Goal: Task Accomplishment & Management: Use online tool/utility

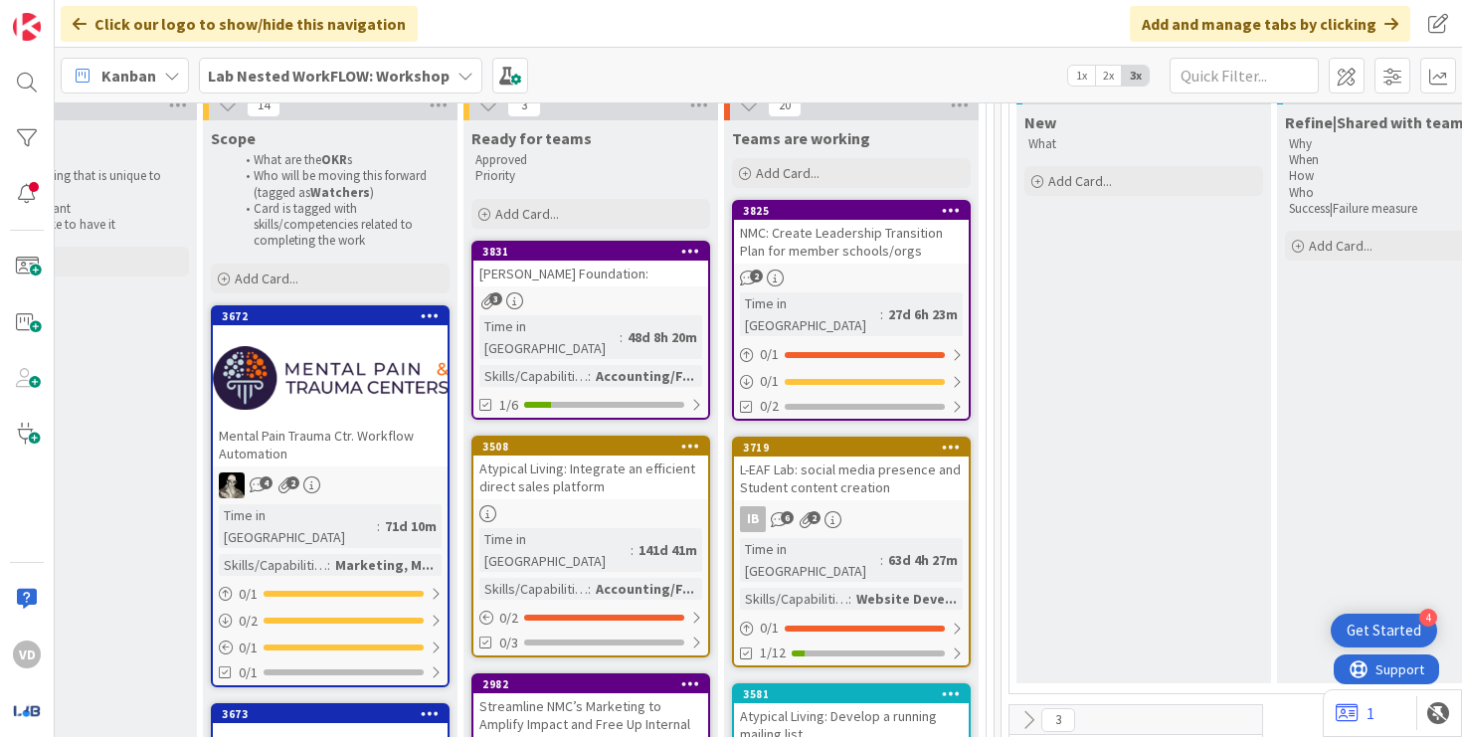
scroll to position [235, 1777]
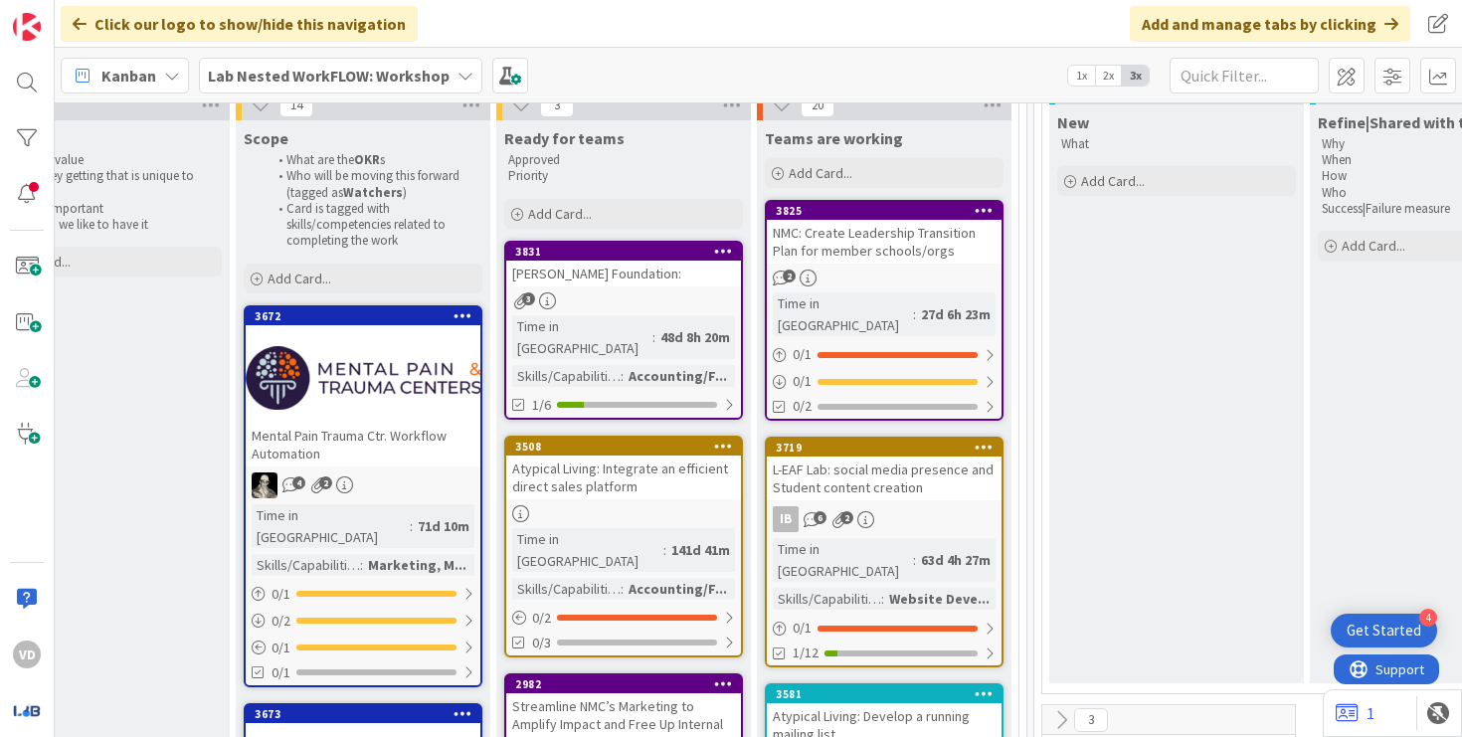
click at [606, 455] on div "Atypical Living: Integrate an efficient direct sales platform" at bounding box center [623, 477] width 235 height 44
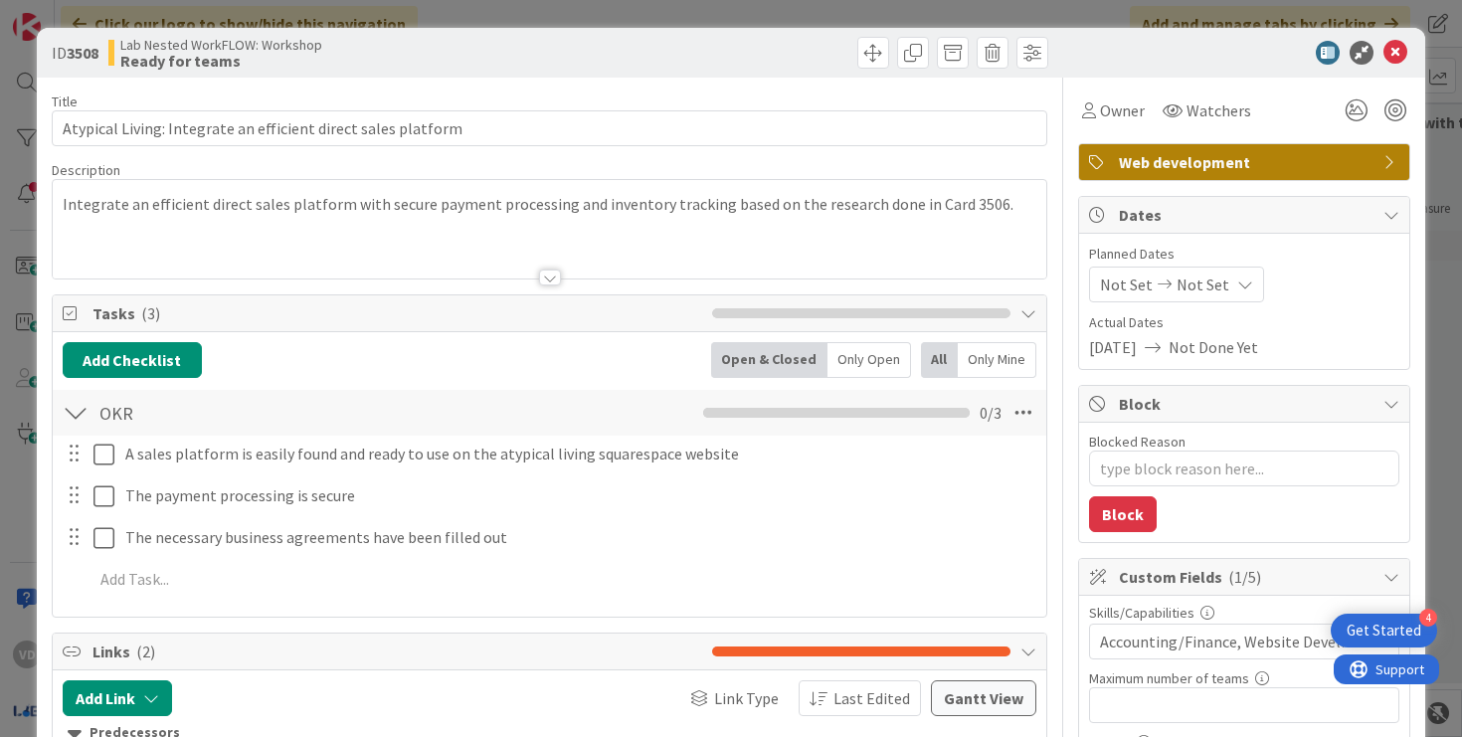
click at [539, 271] on div at bounding box center [550, 277] width 22 height 16
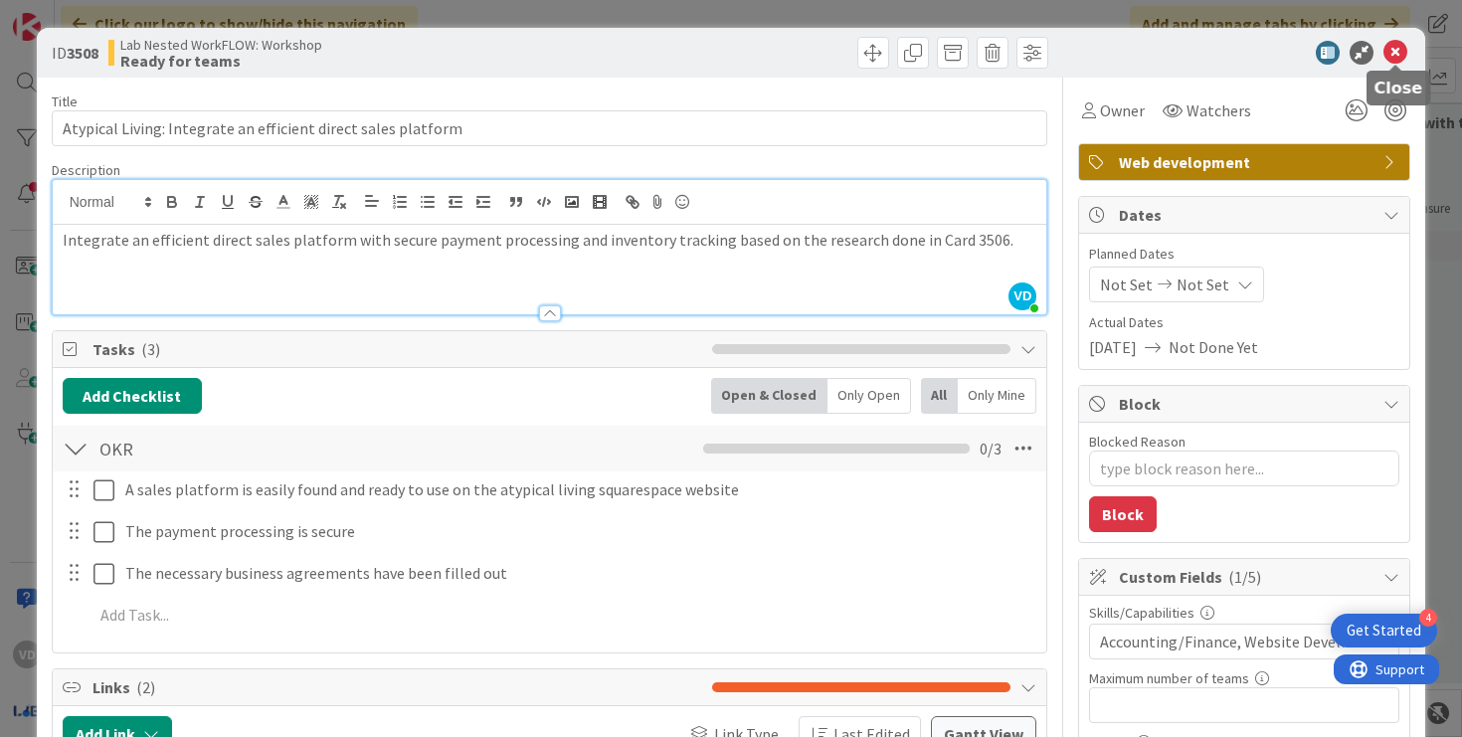
click at [1386, 59] on icon at bounding box center [1395, 53] width 24 height 24
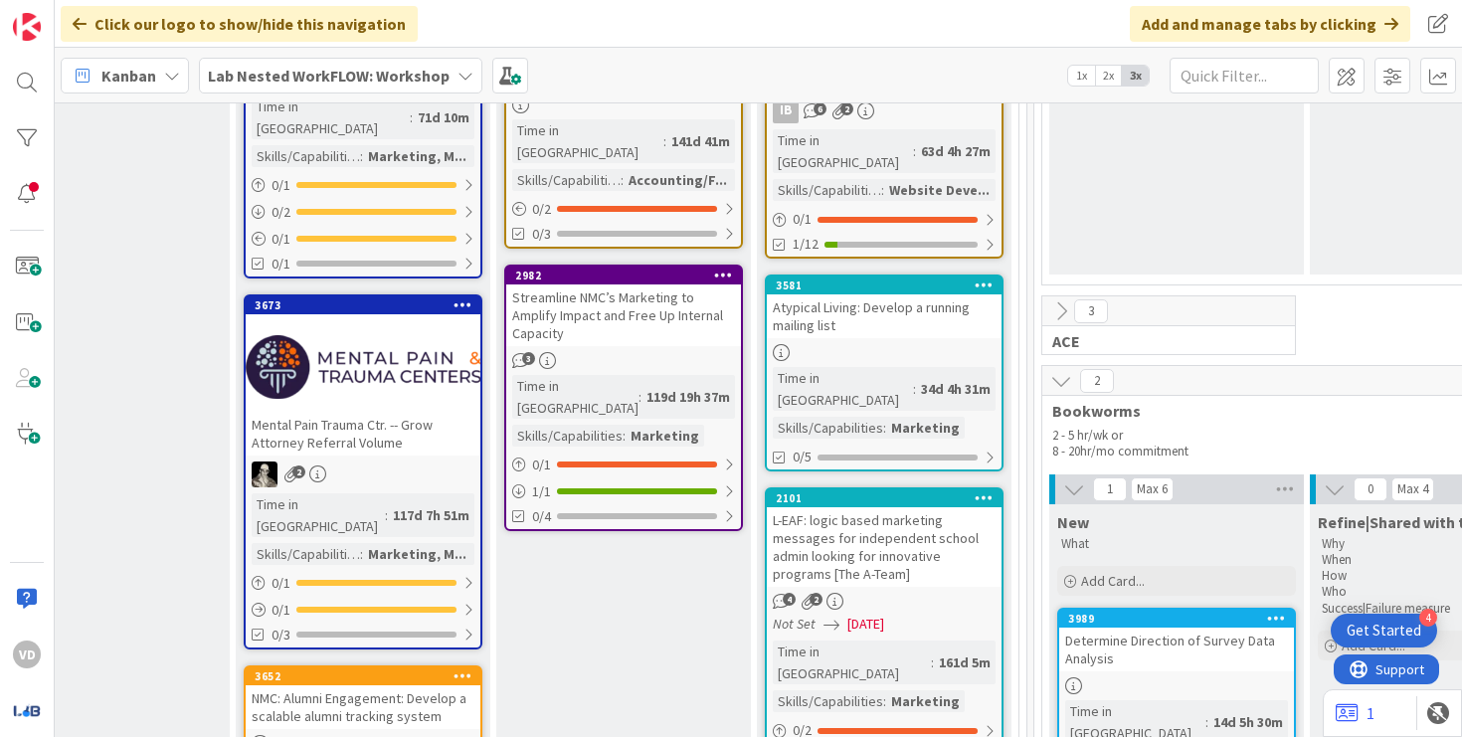
click at [892, 294] on div "Atypical Living: Develop a running mailing list" at bounding box center [884, 316] width 235 height 44
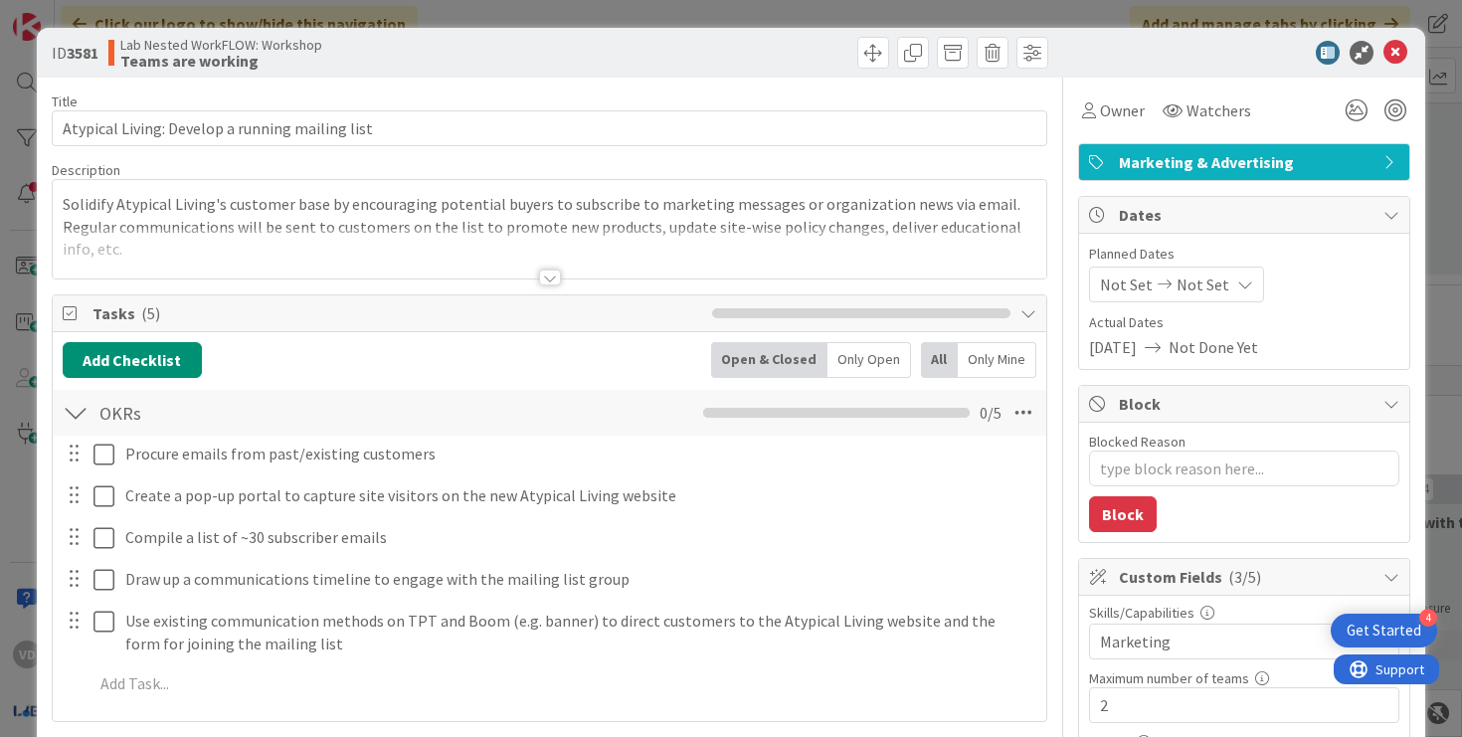
click at [539, 283] on div at bounding box center [550, 277] width 22 height 16
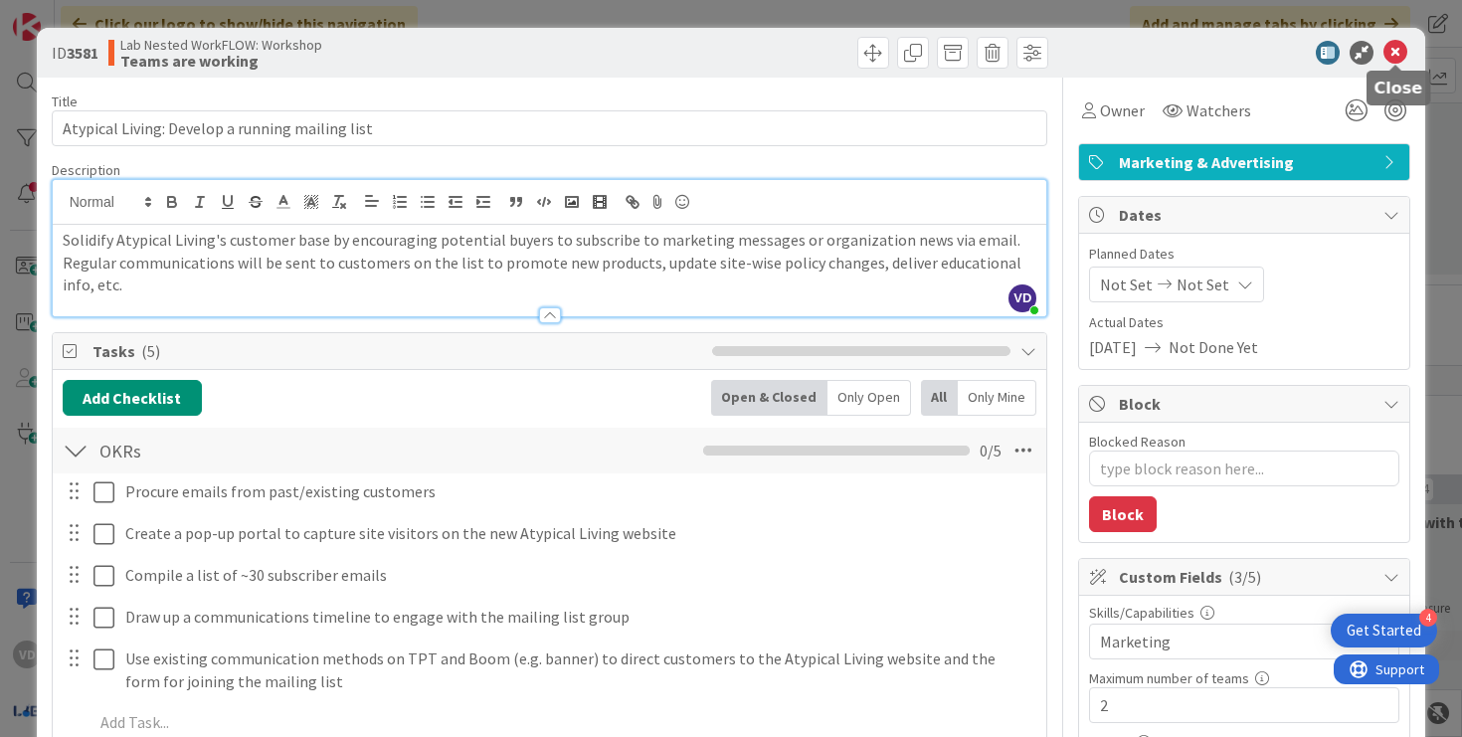
click at [1385, 57] on icon at bounding box center [1395, 53] width 24 height 24
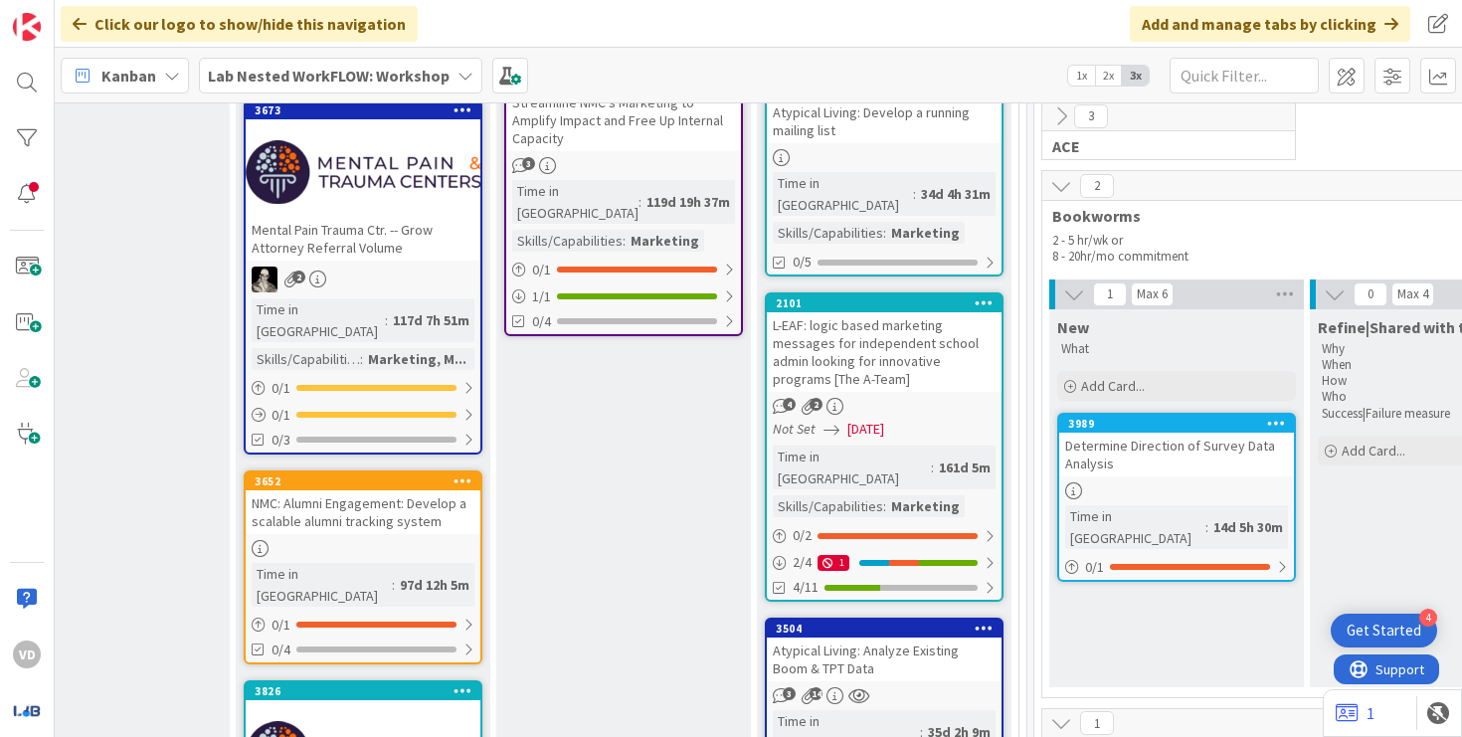
click at [901, 637] on div "Atypical Living: Analyze Existing Boom & TPT Data" at bounding box center [884, 659] width 235 height 44
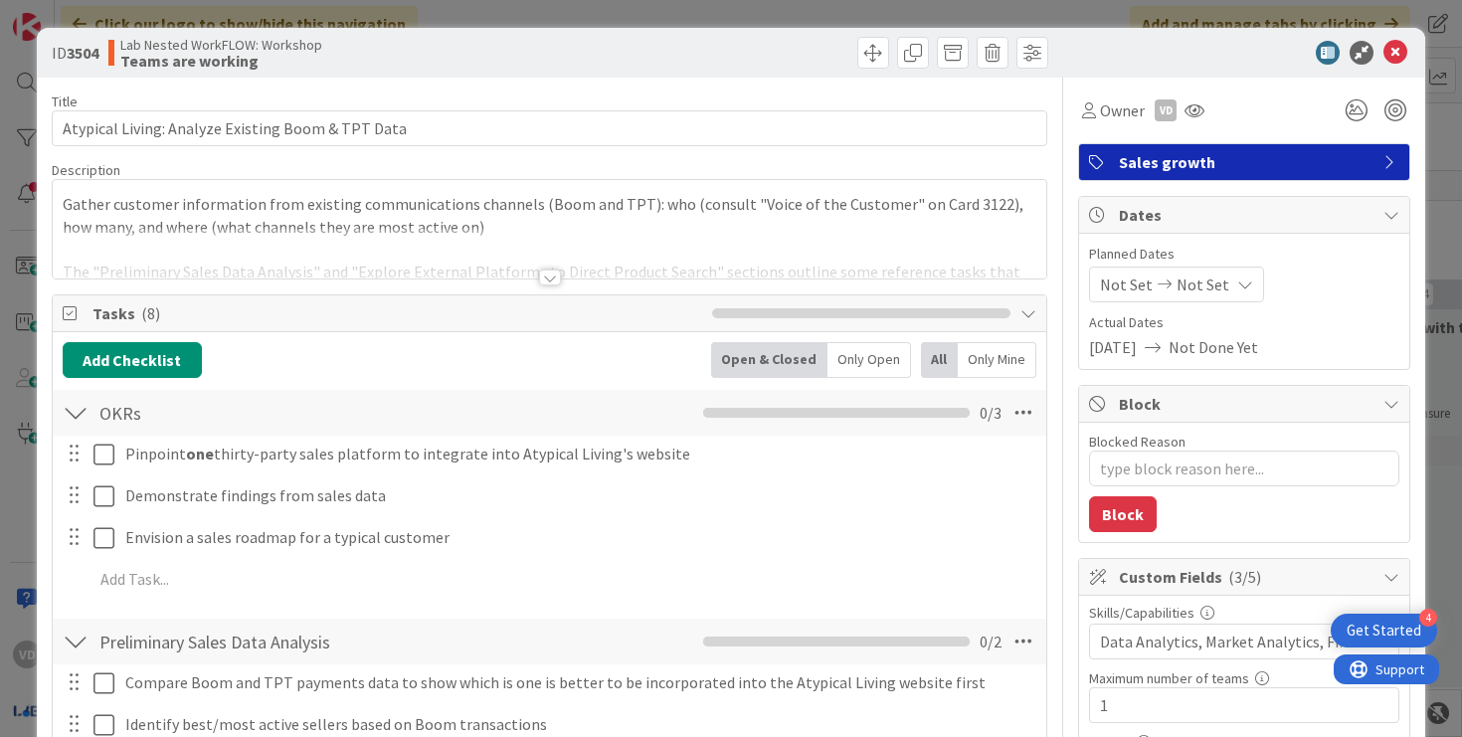
click at [462, 251] on div at bounding box center [550, 253] width 994 height 51
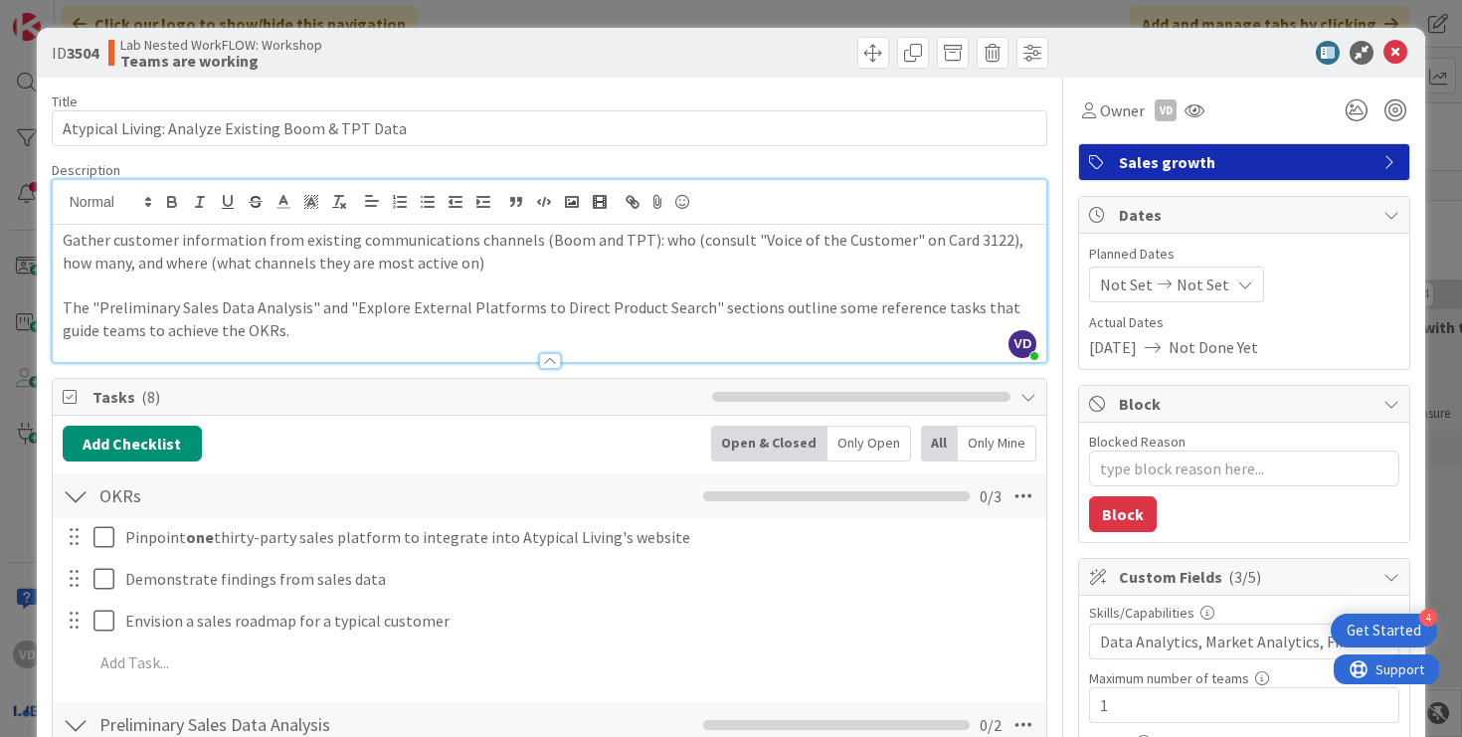
click at [553, 366] on div at bounding box center [550, 361] width 22 height 16
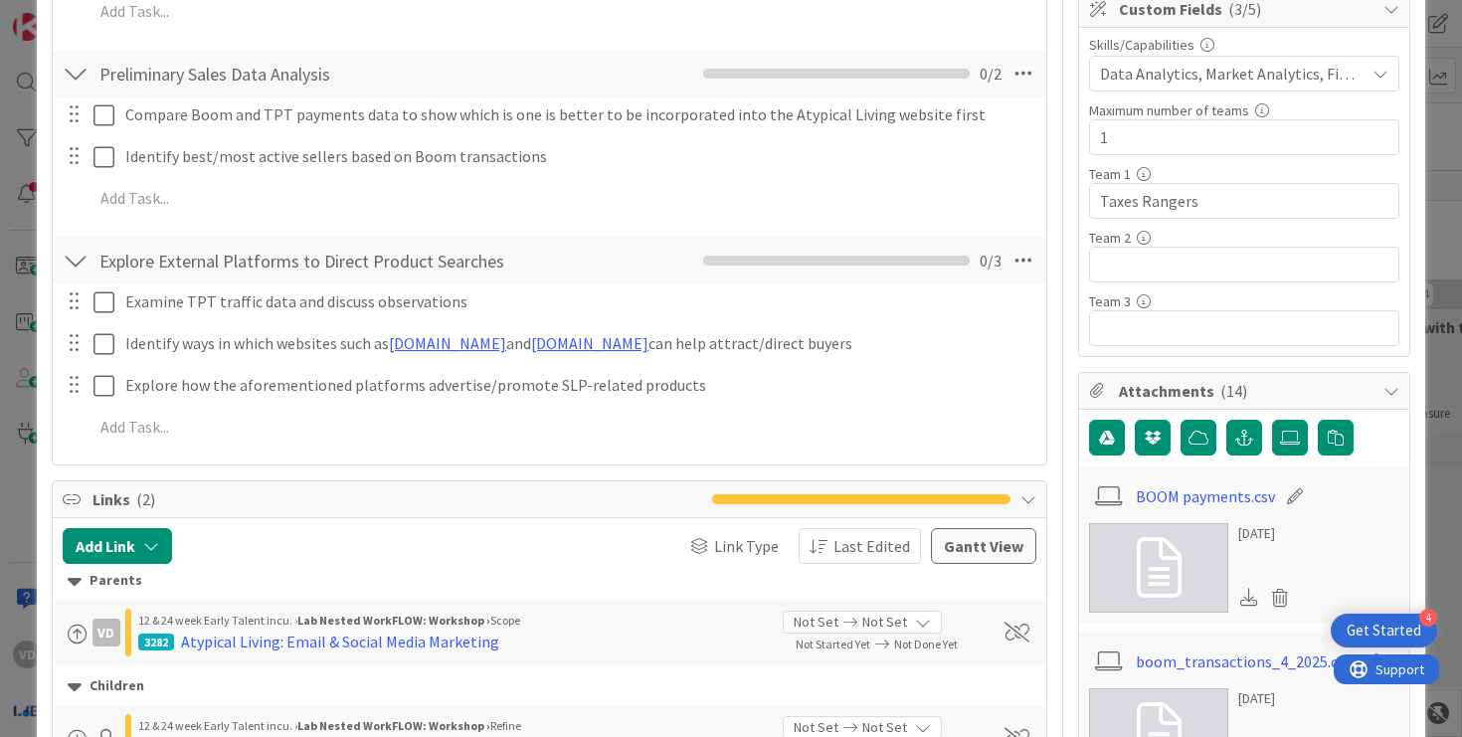
scroll to position [981, 0]
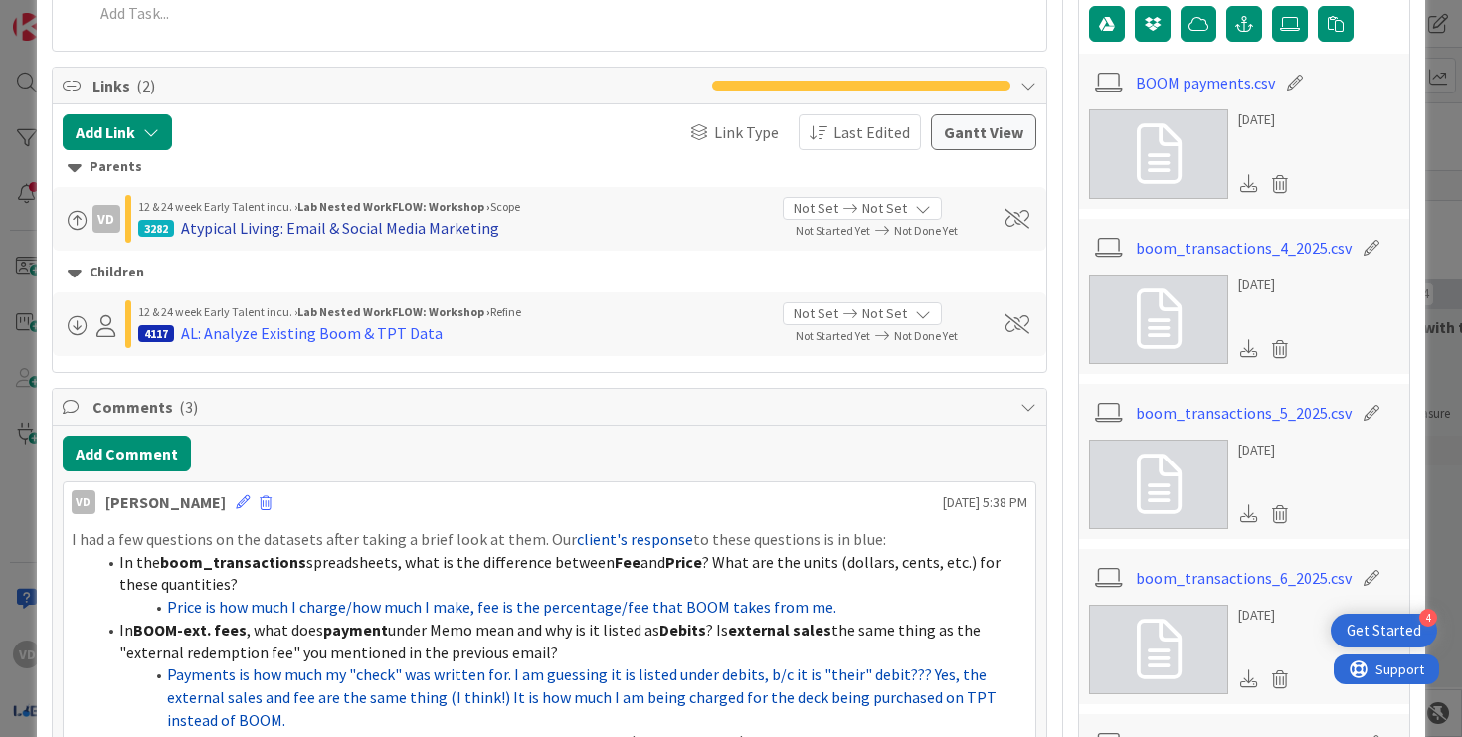
click at [422, 222] on div "Atypical Living: Email & Social Media Marketing" at bounding box center [340, 228] width 318 height 24
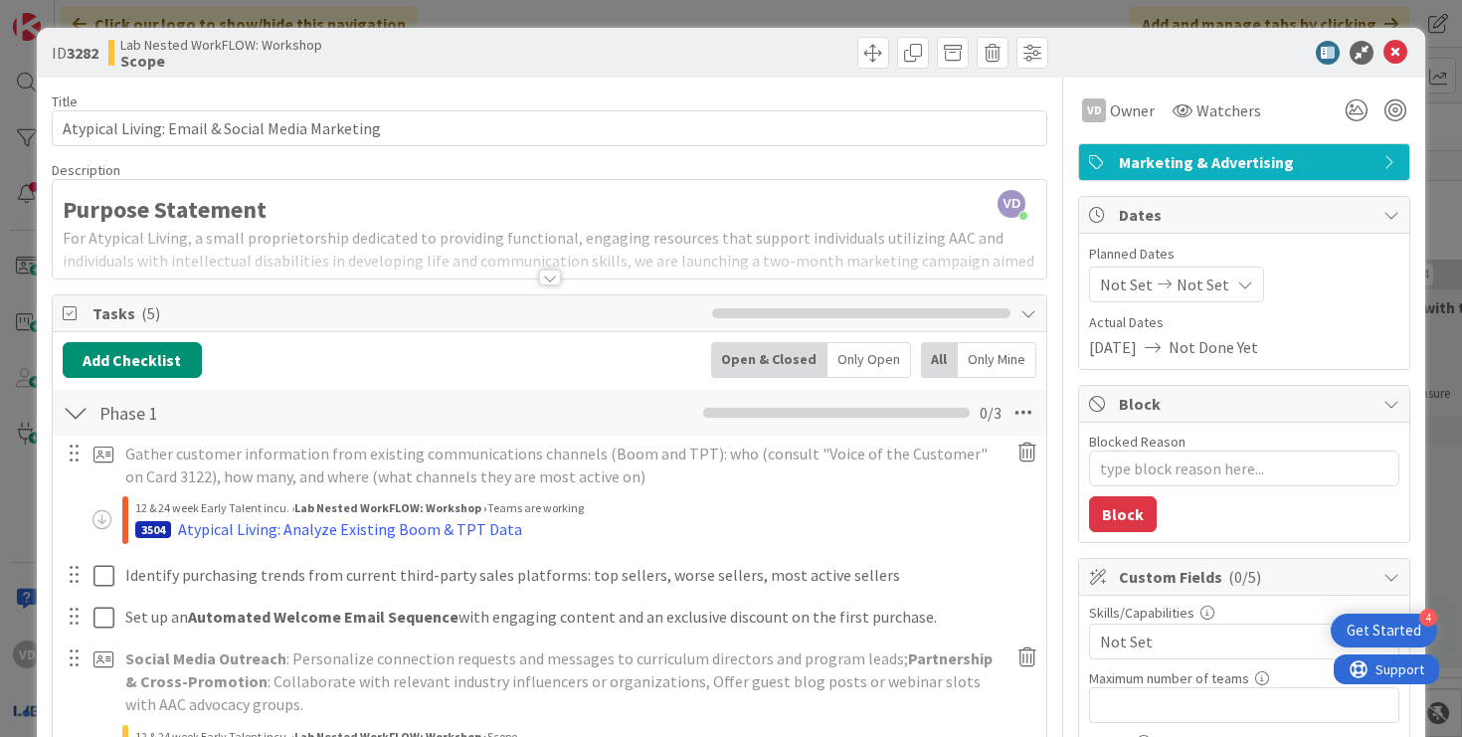
click at [554, 274] on div at bounding box center [550, 277] width 22 height 16
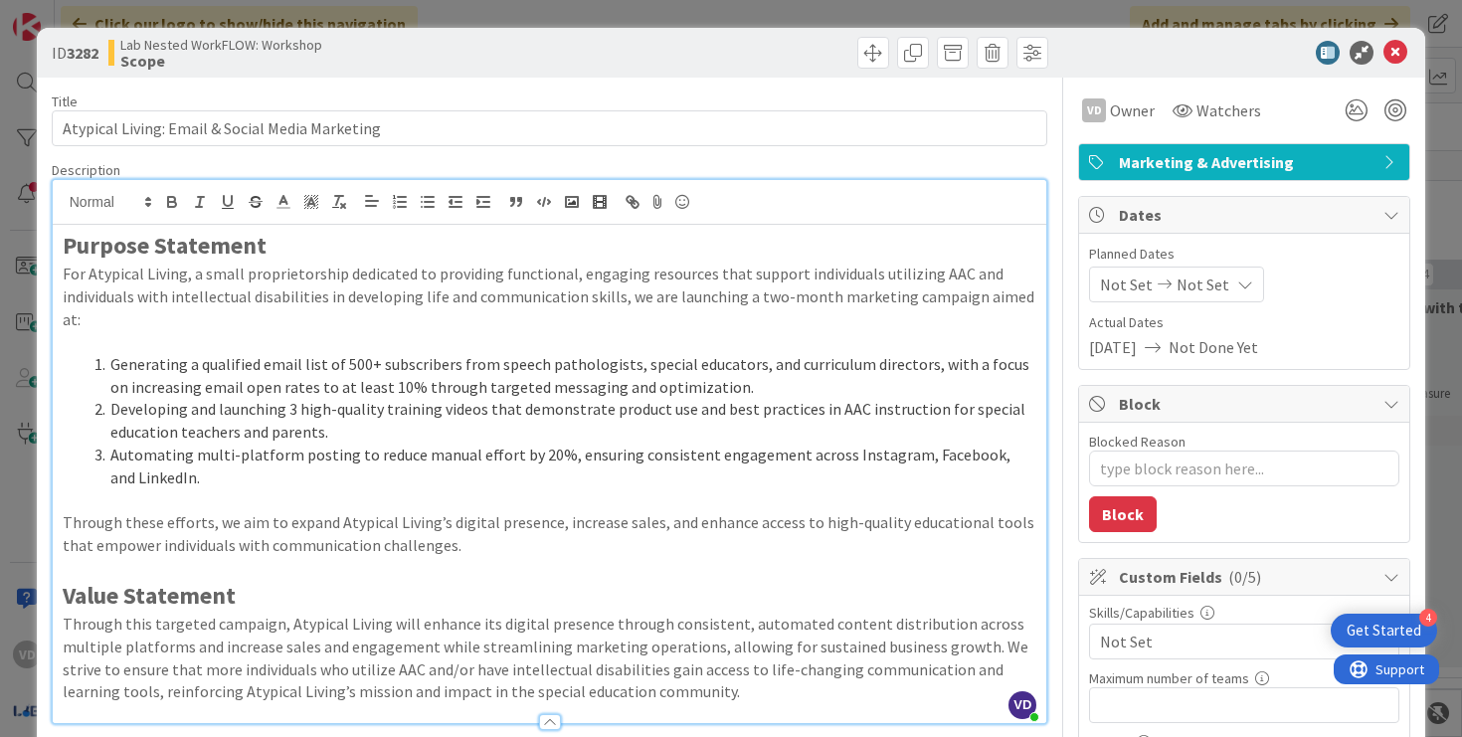
click at [1221, 281] on div "Not Set Not Set" at bounding box center [1176, 284] width 175 height 36
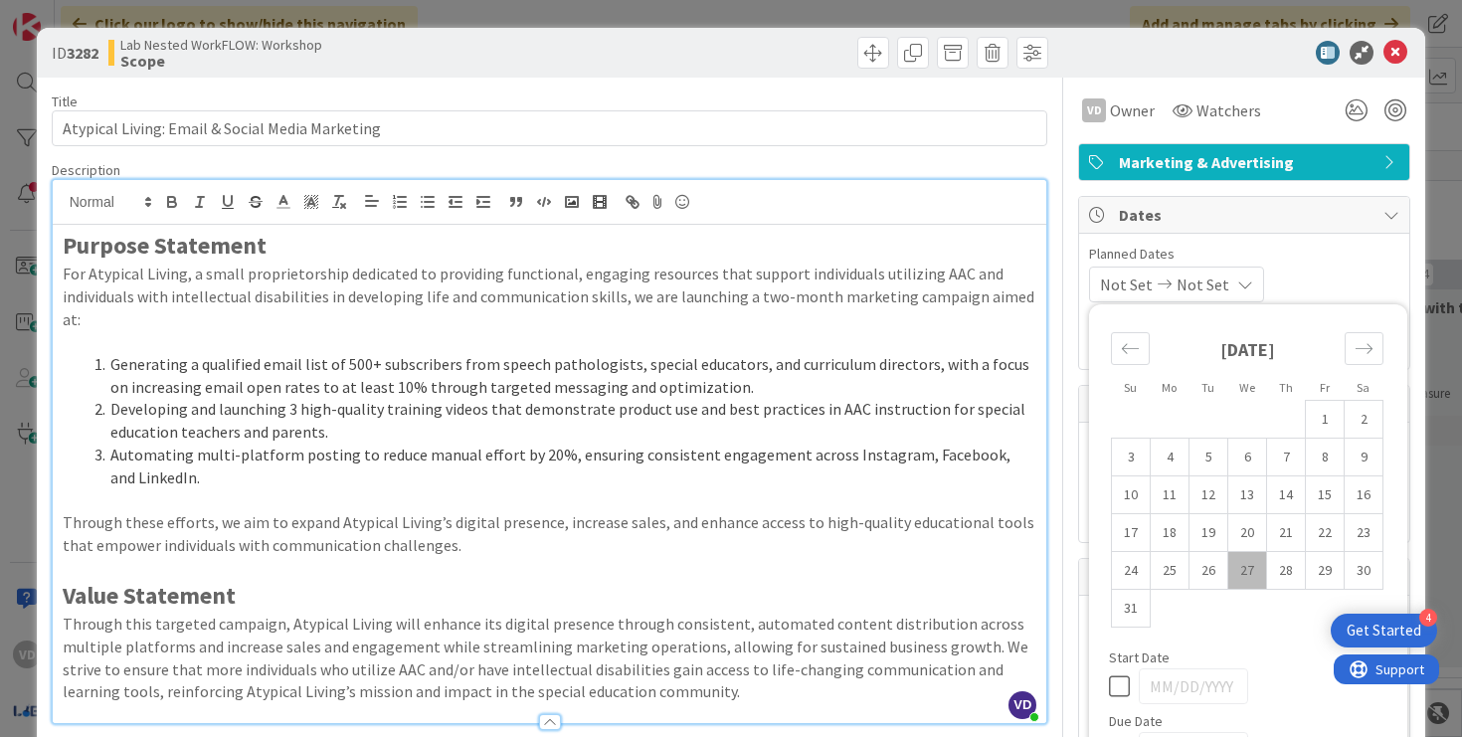
click at [1221, 281] on div "Not Set Not Set" at bounding box center [1176, 284] width 175 height 36
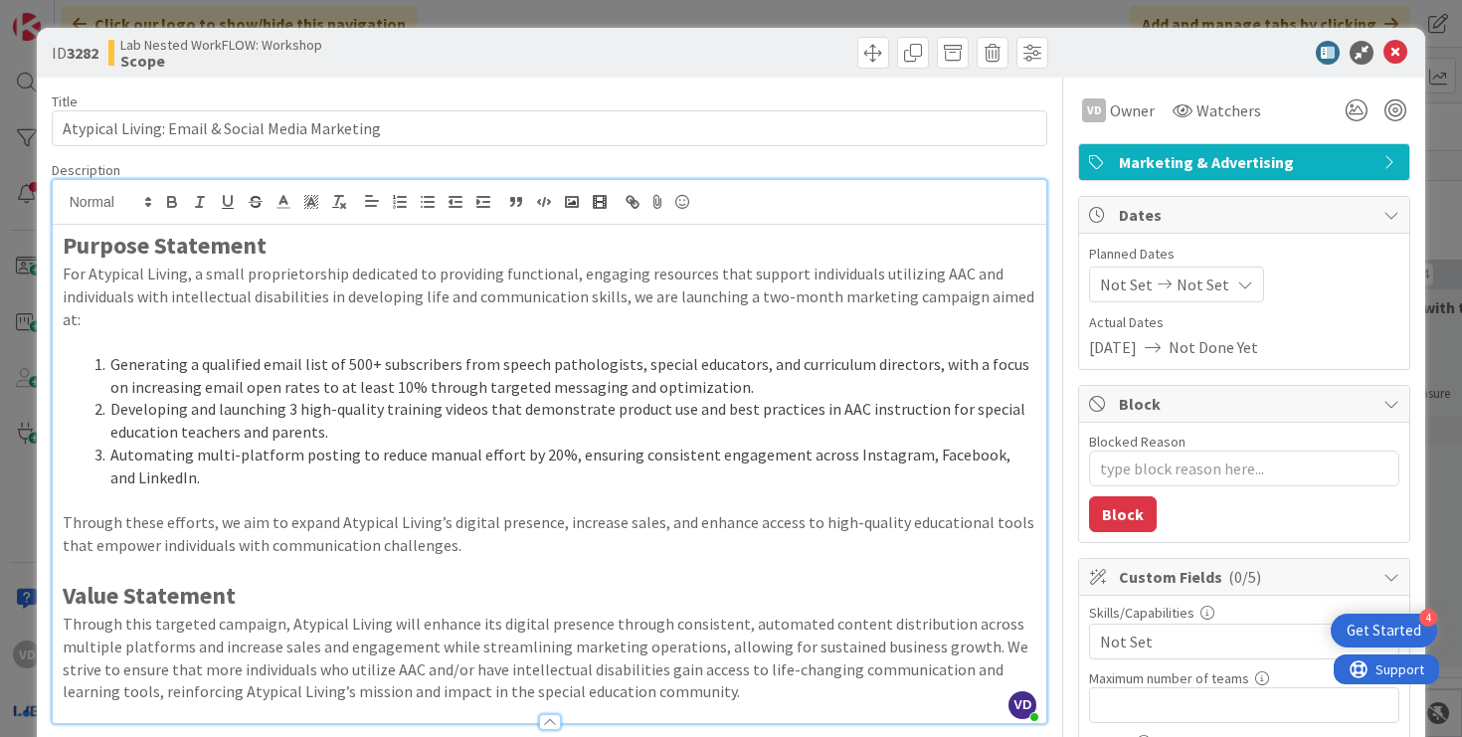
click at [1236, 352] on span "Not Done Yet" at bounding box center [1212, 347] width 89 height 24
click at [552, 714] on div at bounding box center [550, 722] width 22 height 16
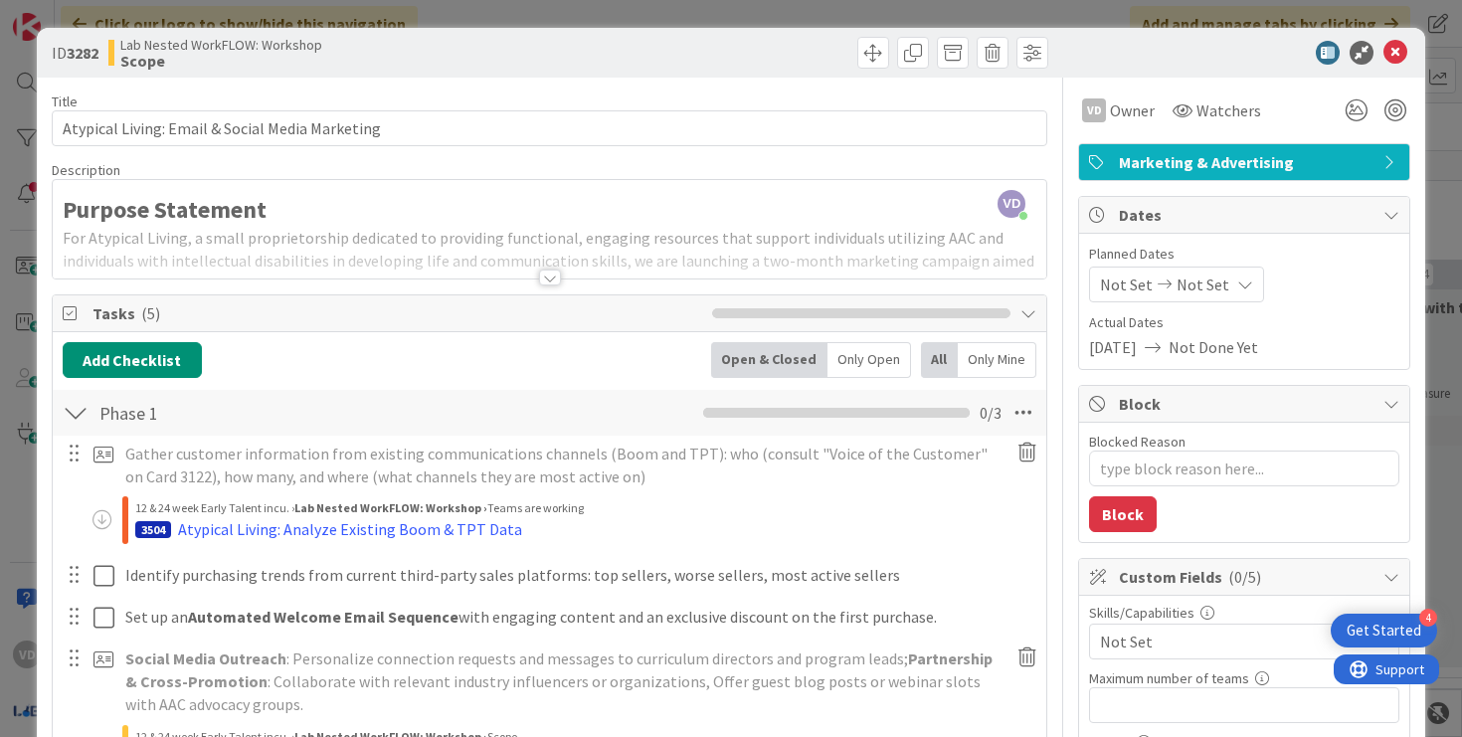
click at [544, 282] on div at bounding box center [550, 277] width 22 height 16
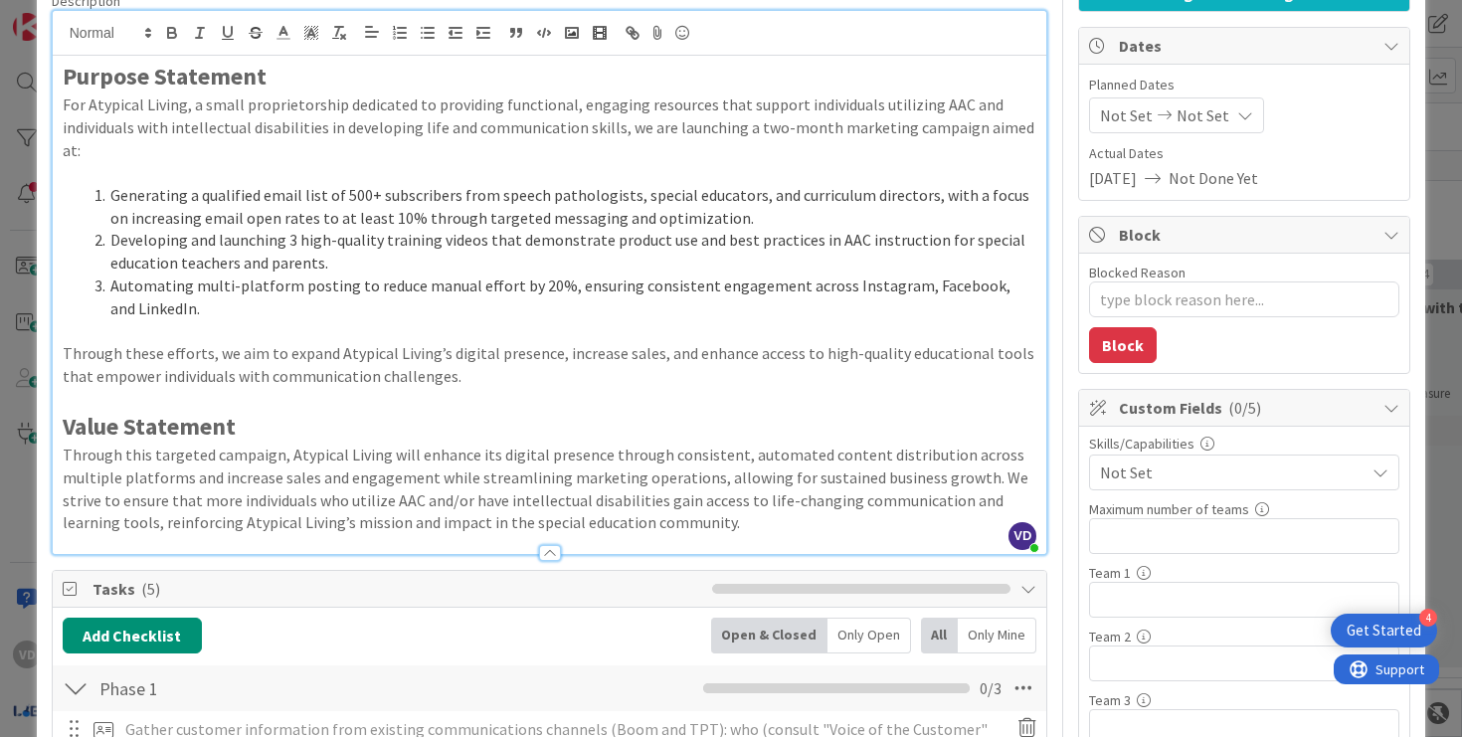
scroll to position [212, 0]
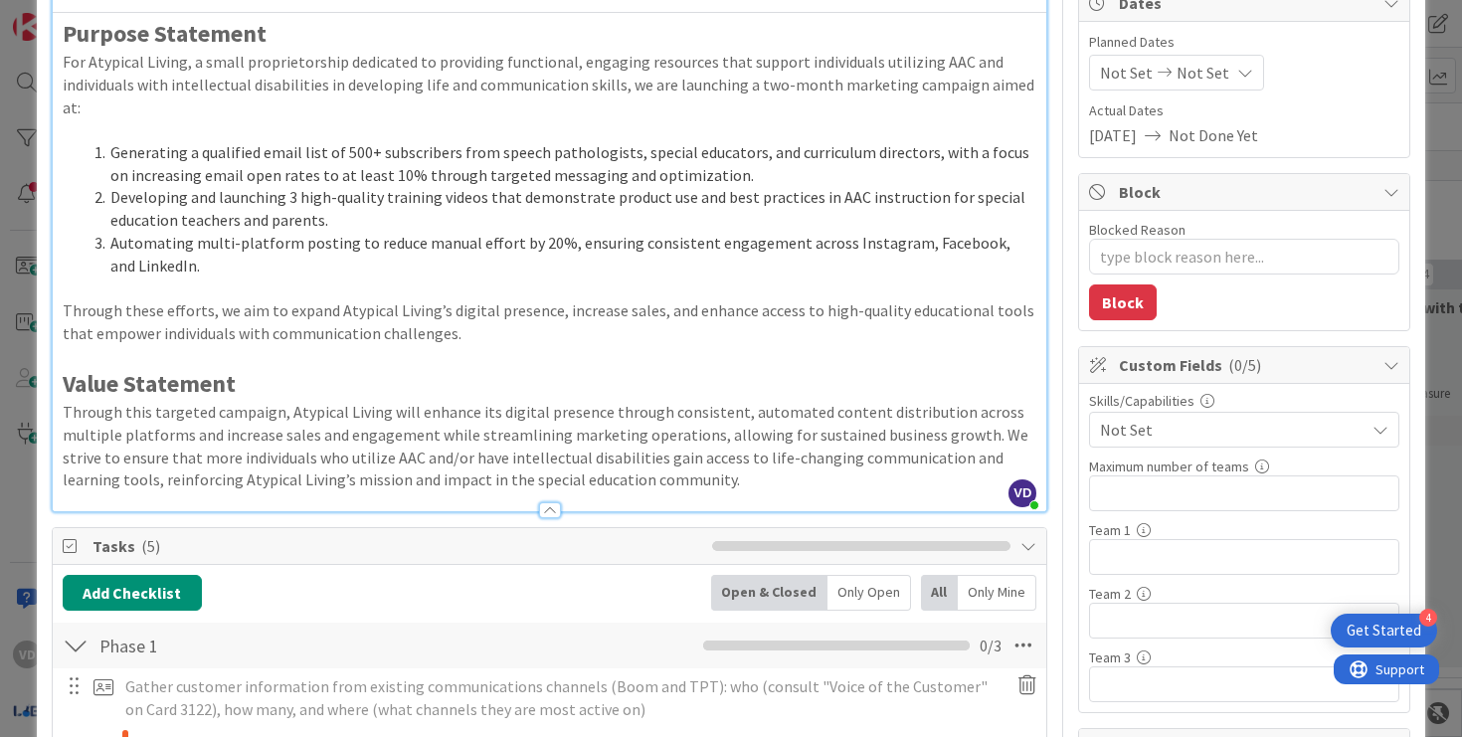
click at [548, 502] on div at bounding box center [550, 510] width 22 height 16
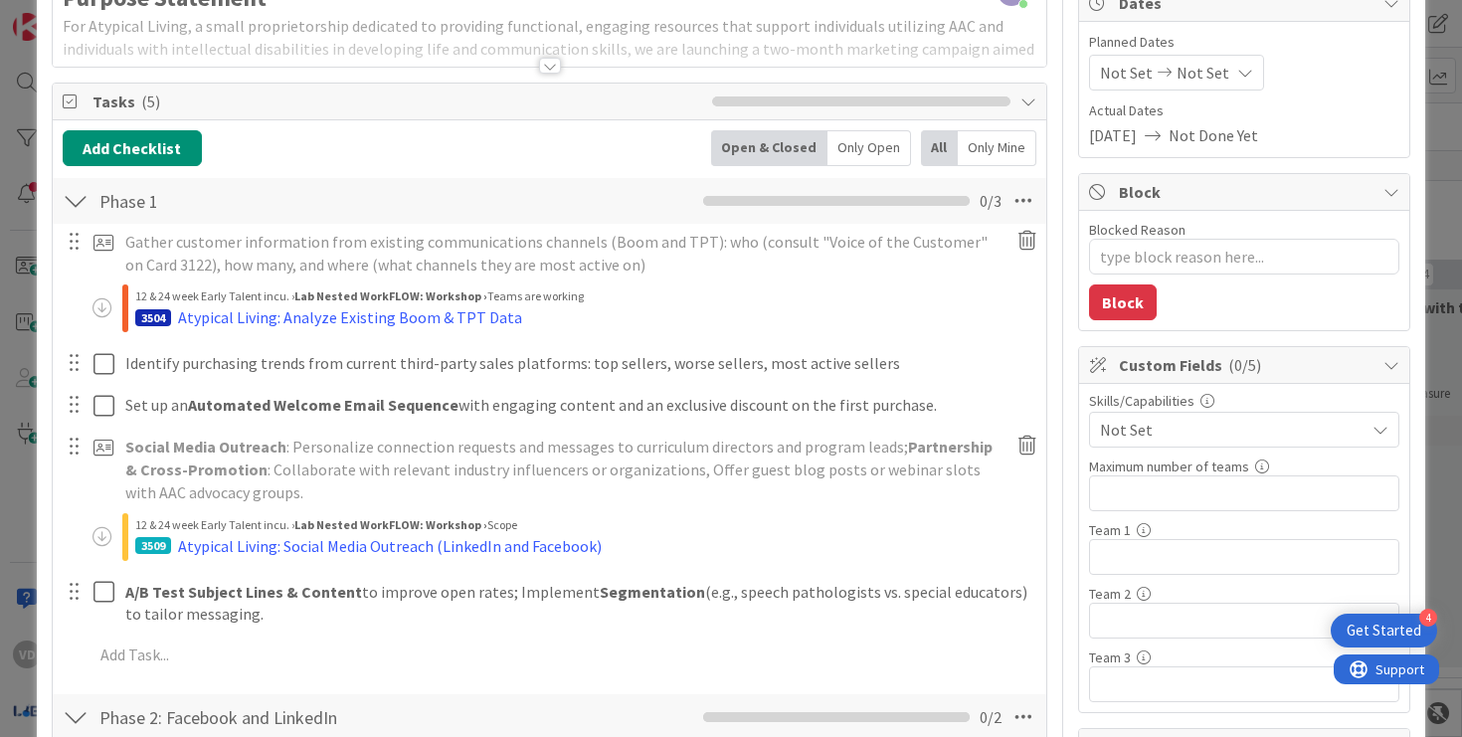
scroll to position [216, 0]
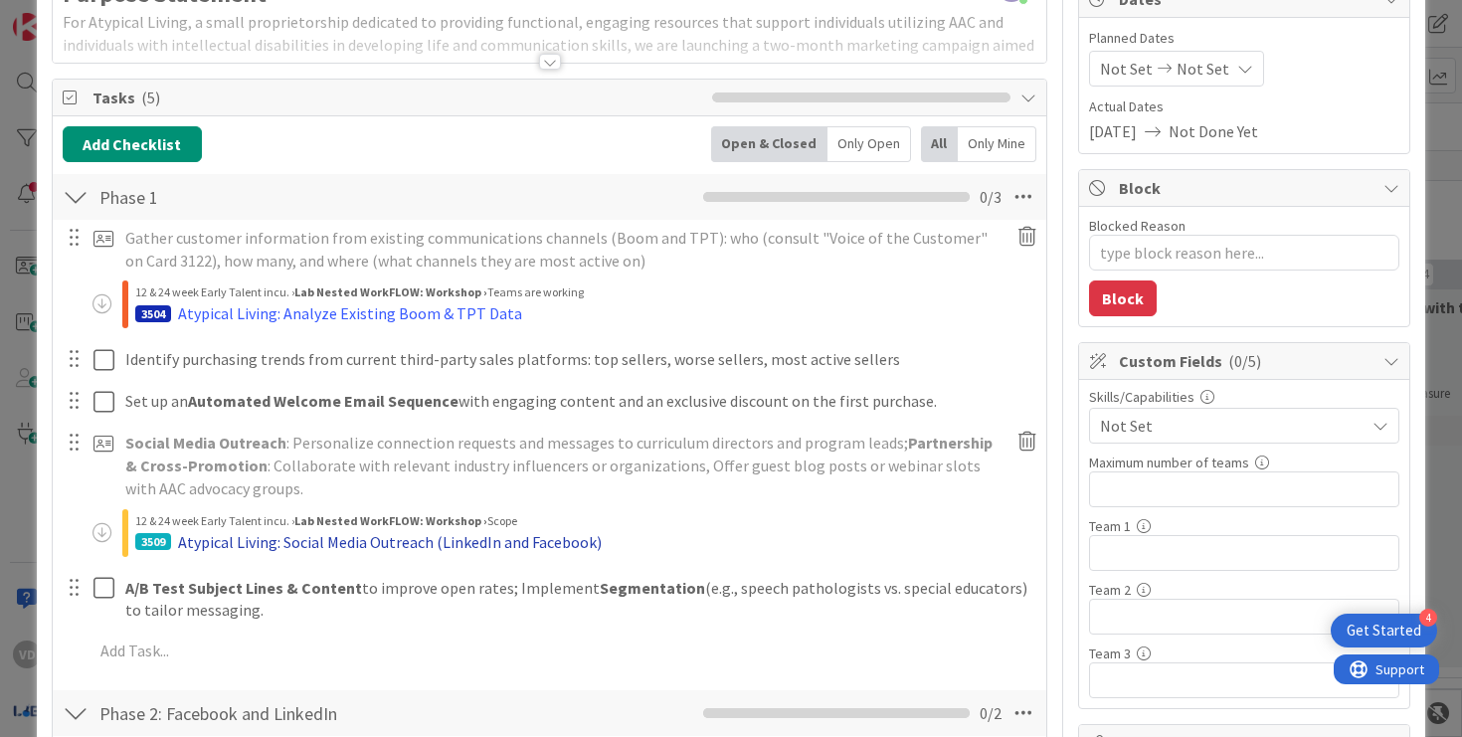
click at [424, 539] on div "Atypical Living: Social Media Outreach (LinkedIn and Facebook)" at bounding box center [390, 542] width 424 height 24
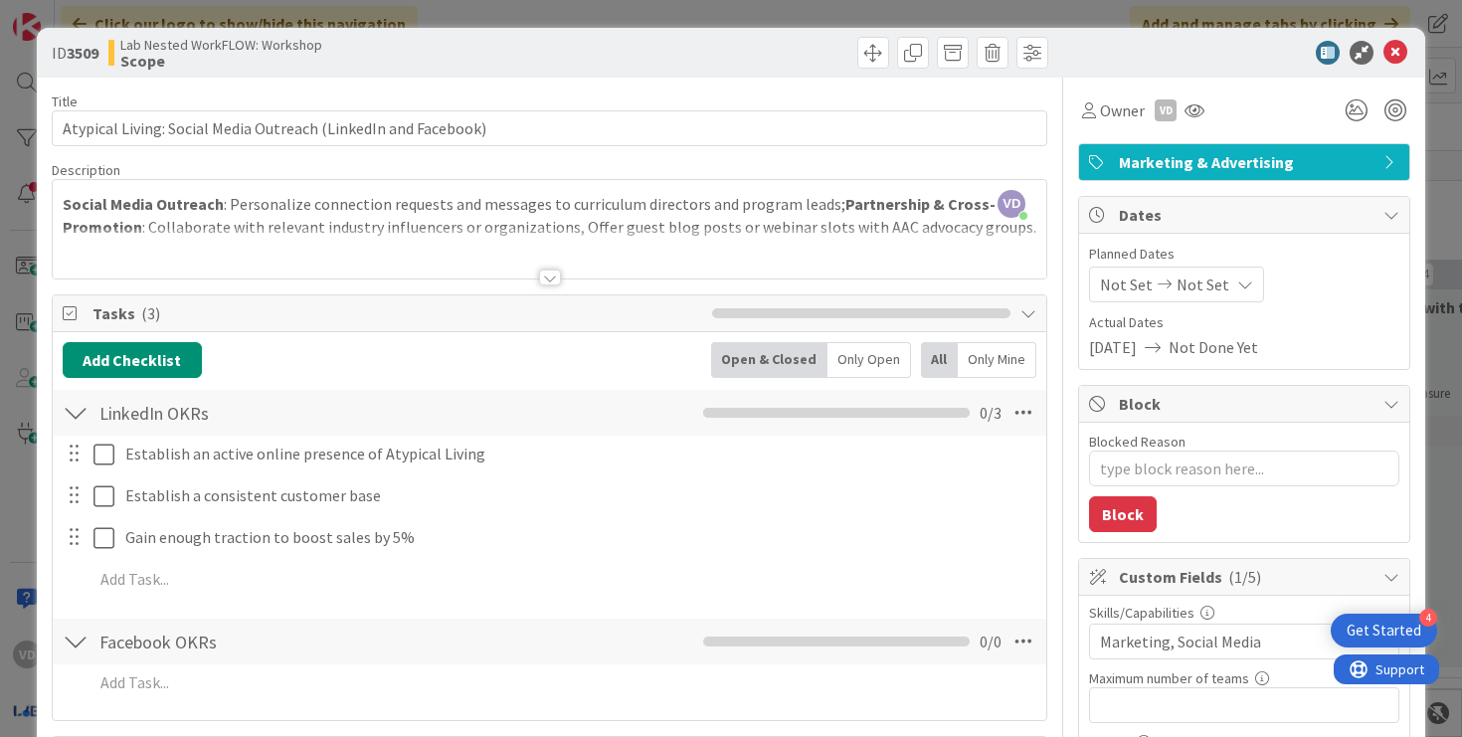
click at [548, 266] on div at bounding box center [550, 253] width 994 height 51
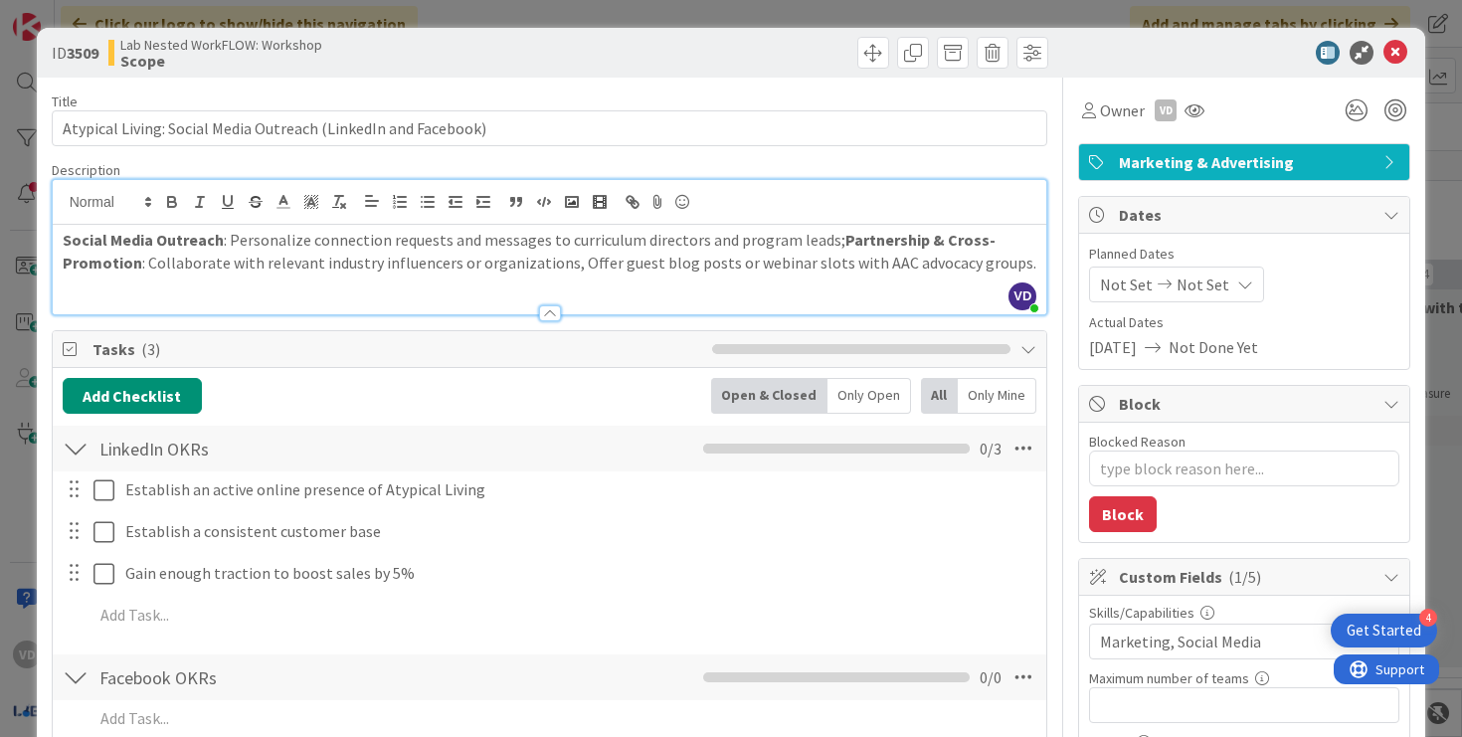
click at [553, 306] on div at bounding box center [550, 313] width 22 height 16
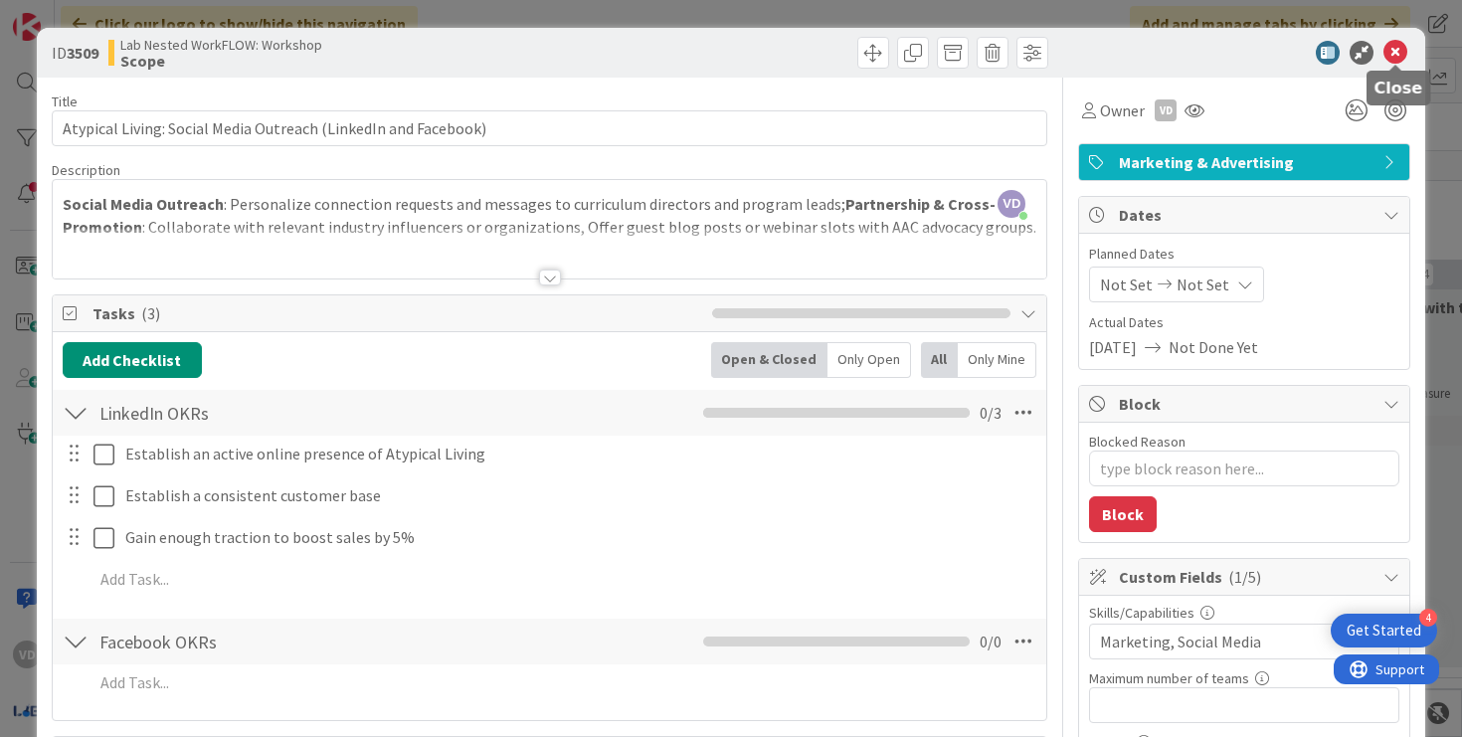
click at [1401, 54] on icon at bounding box center [1395, 53] width 24 height 24
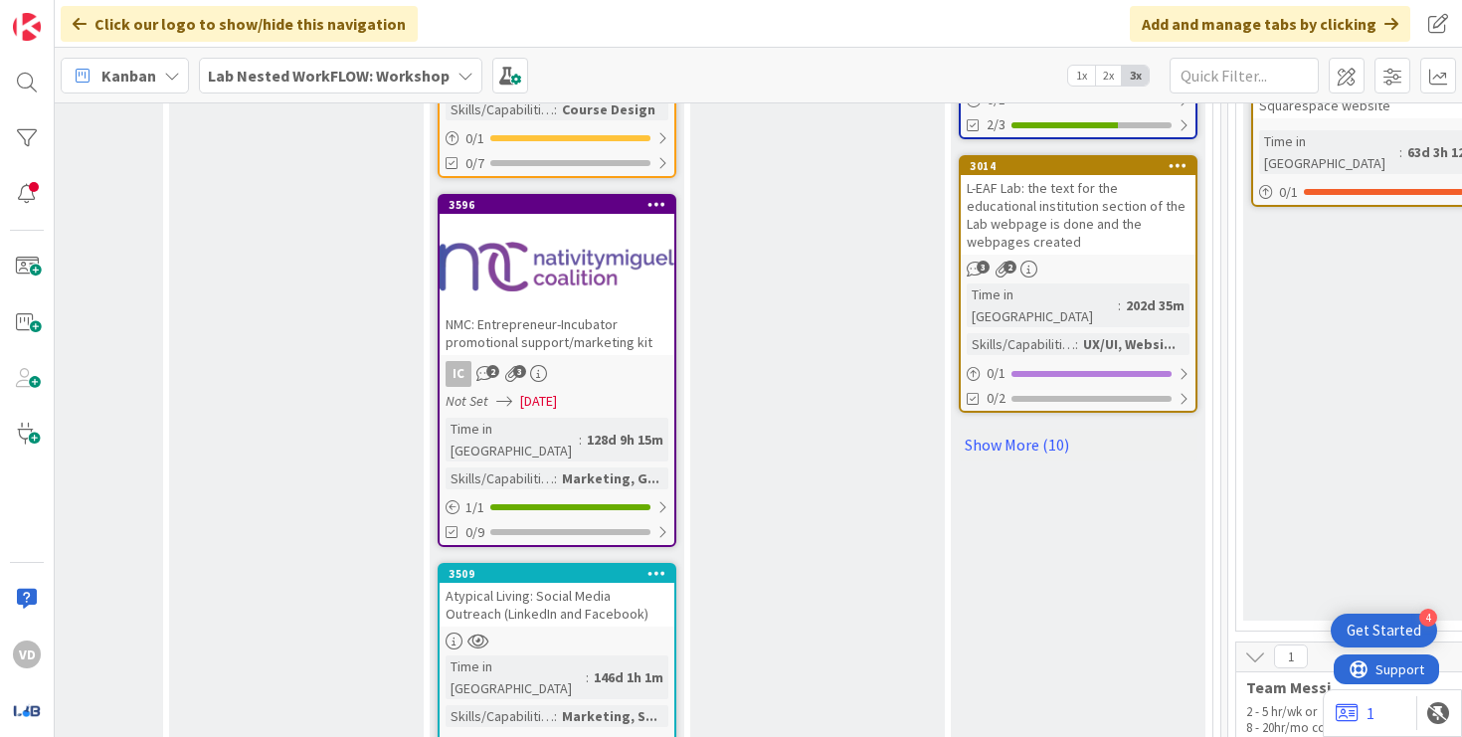
scroll to position [2954, 1583]
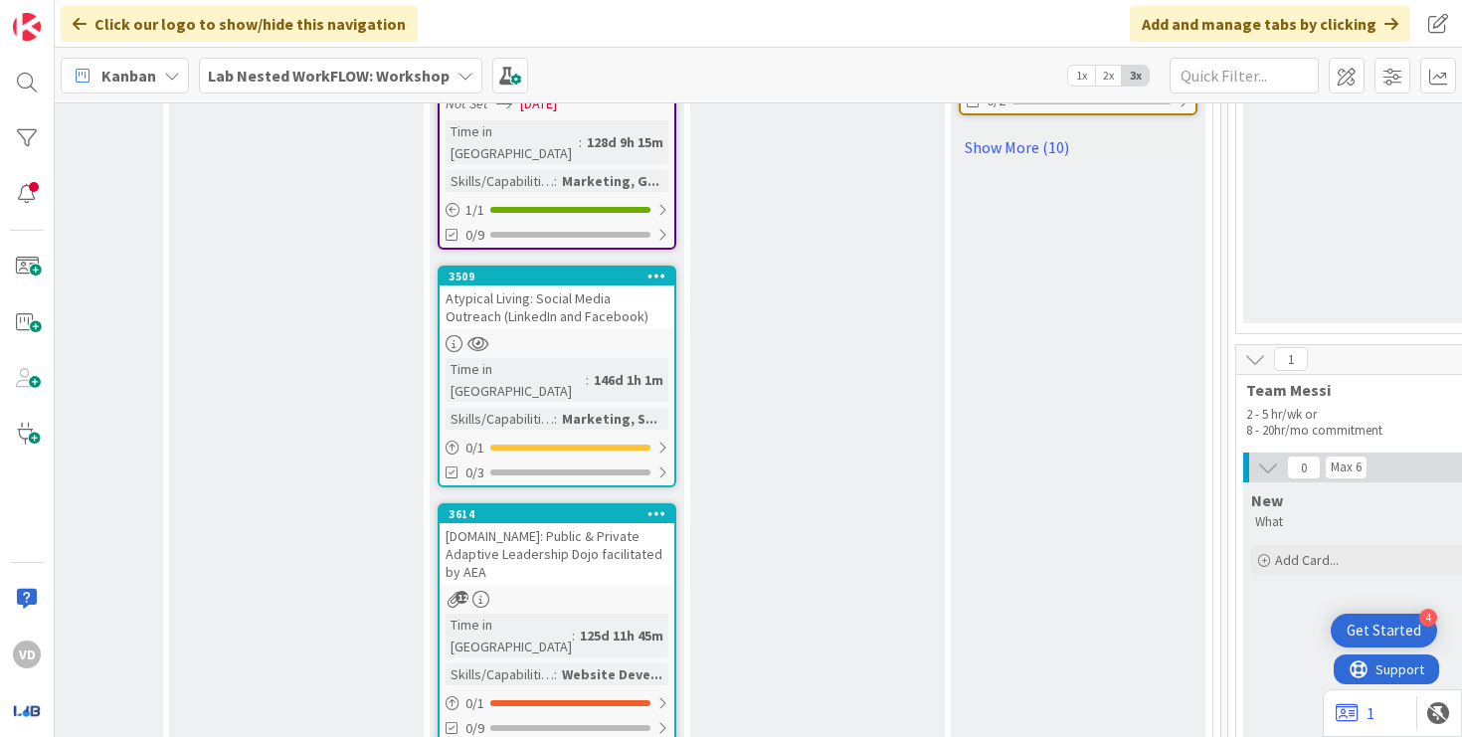
click at [616, 285] on div "Atypical Living: Social Media Outreach (LinkedIn and Facebook)" at bounding box center [557, 307] width 235 height 44
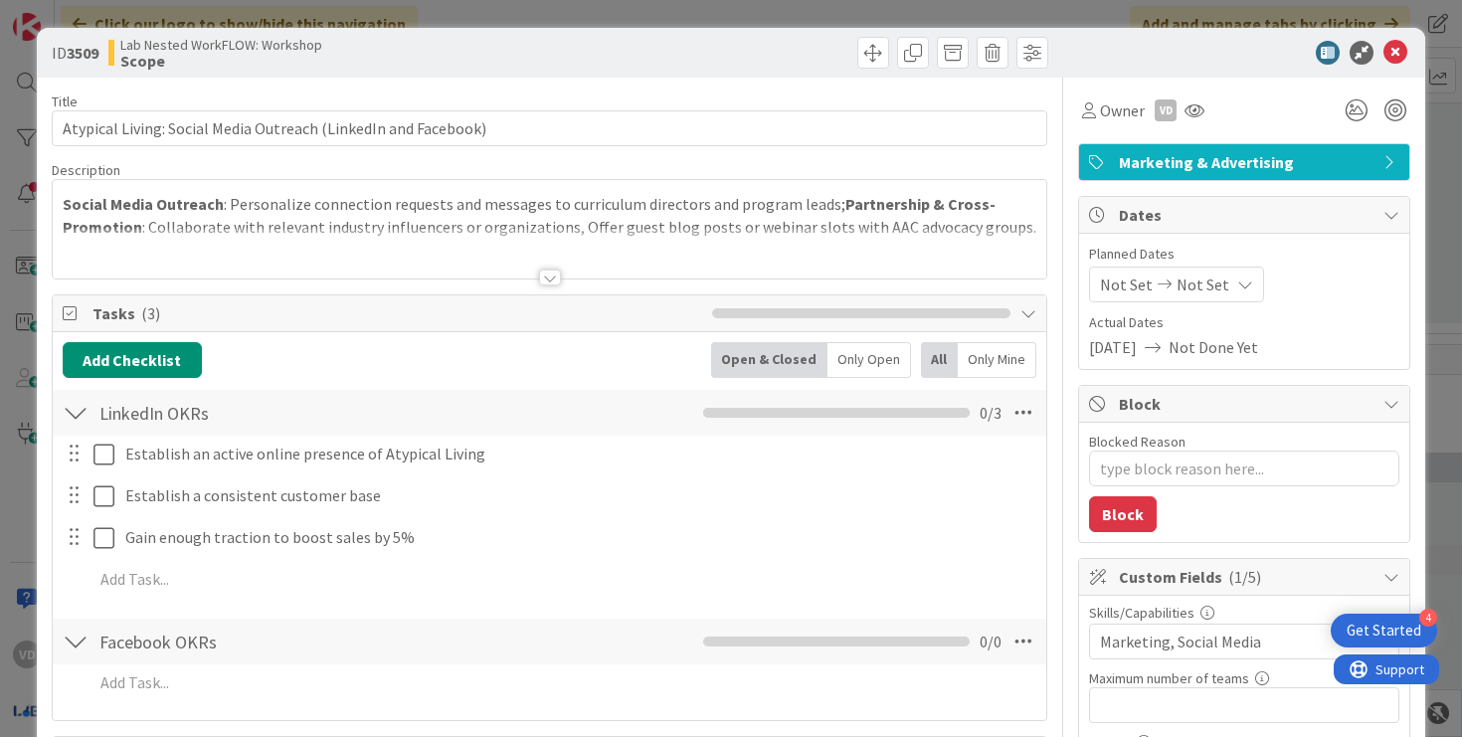
click at [550, 249] on div at bounding box center [550, 253] width 994 height 51
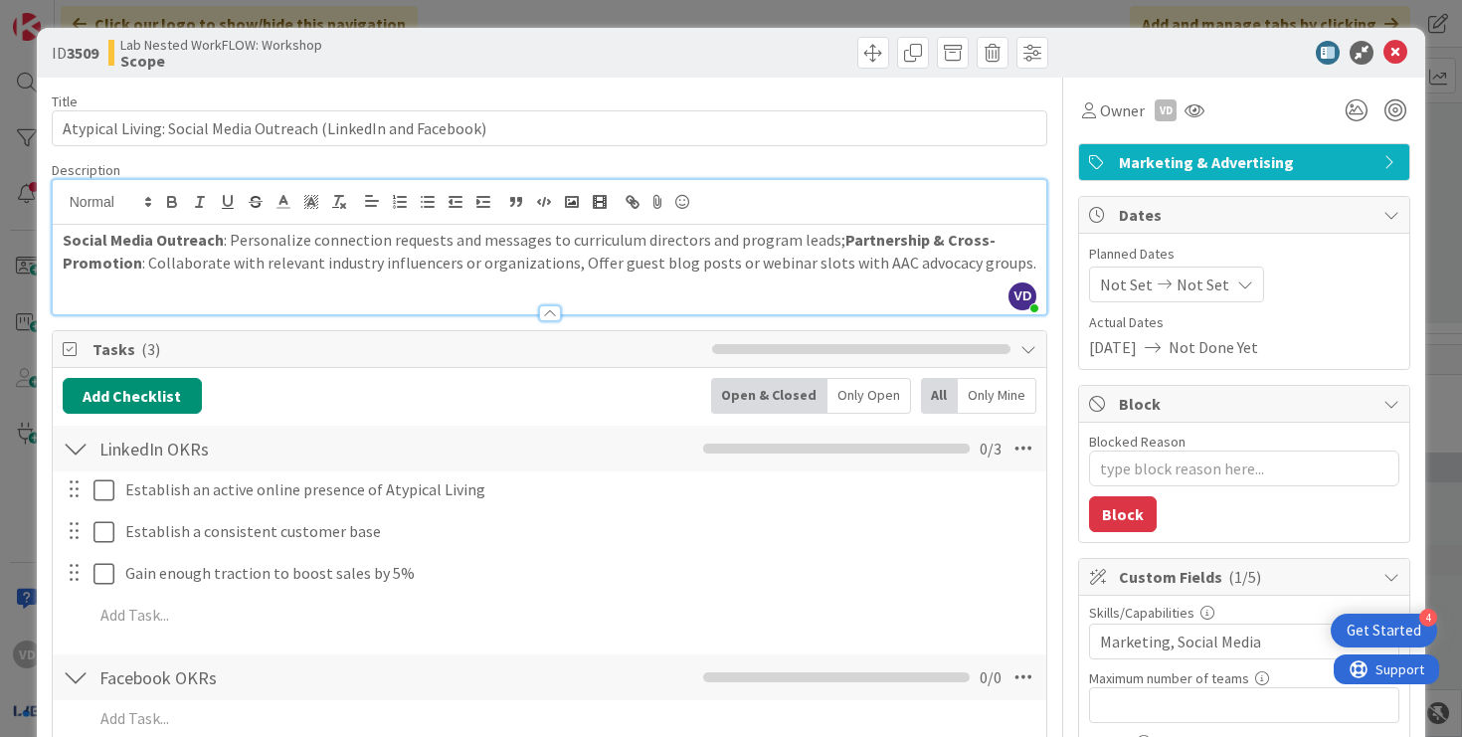
click at [550, 316] on div at bounding box center [550, 313] width 22 height 16
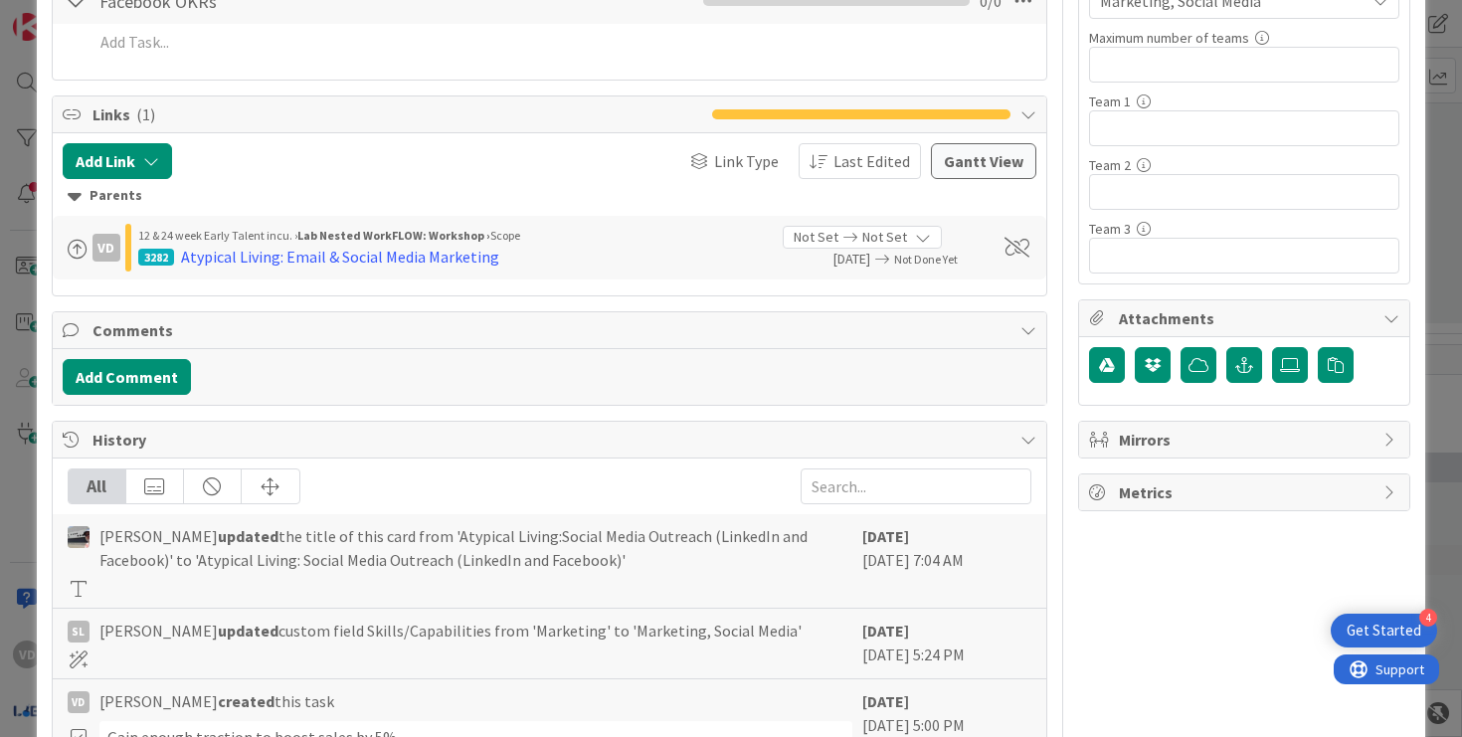
scroll to position [309, 0]
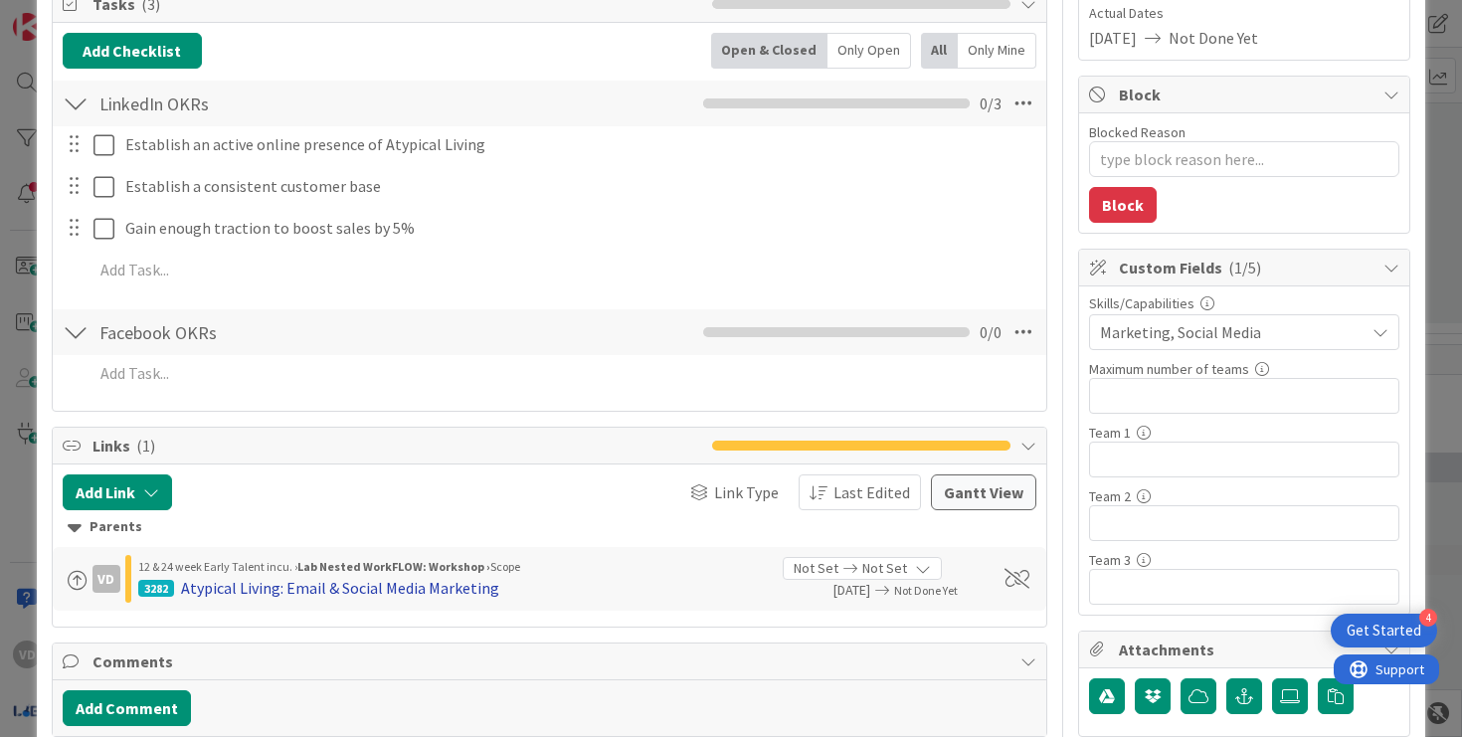
click at [437, 580] on div "Atypical Living: Email & Social Media Marketing" at bounding box center [340, 588] width 318 height 24
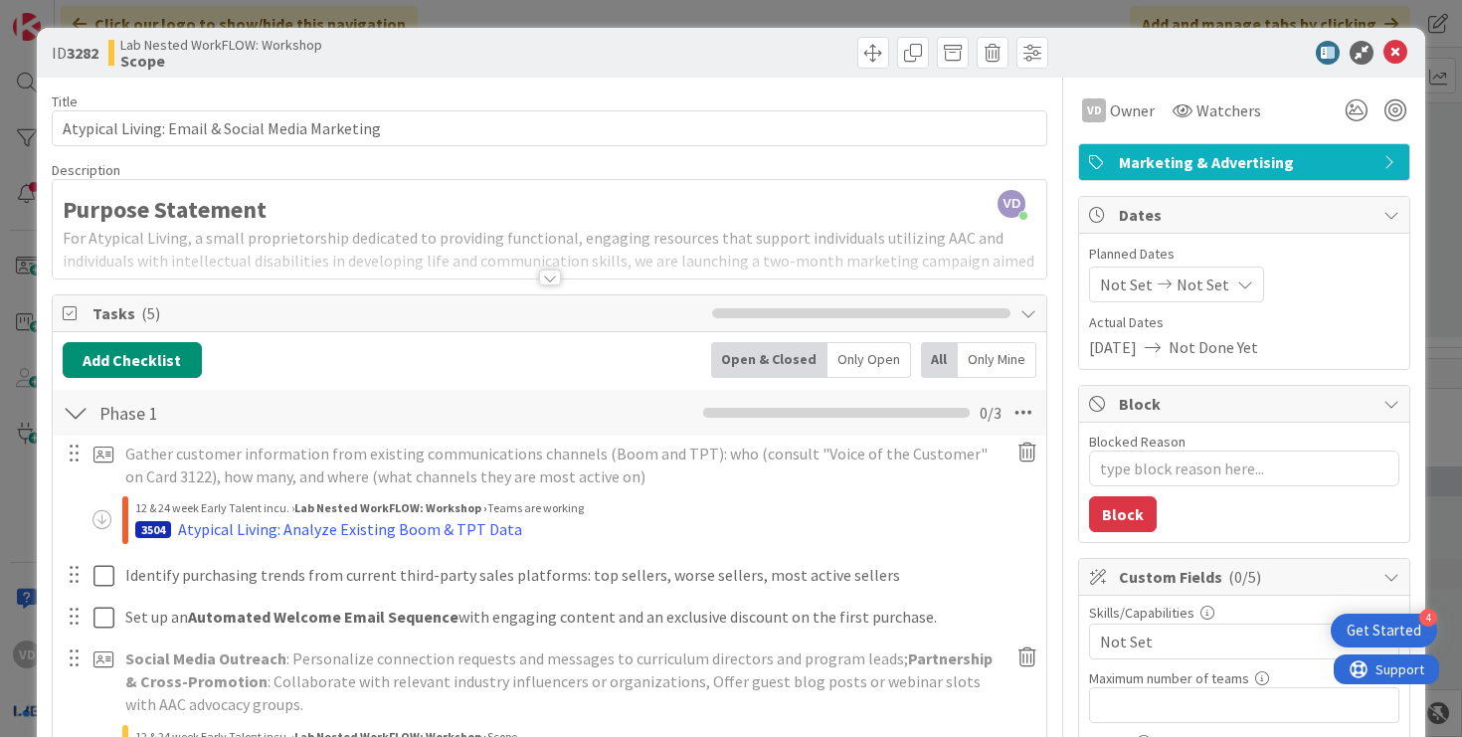
click at [539, 274] on div at bounding box center [550, 277] width 22 height 16
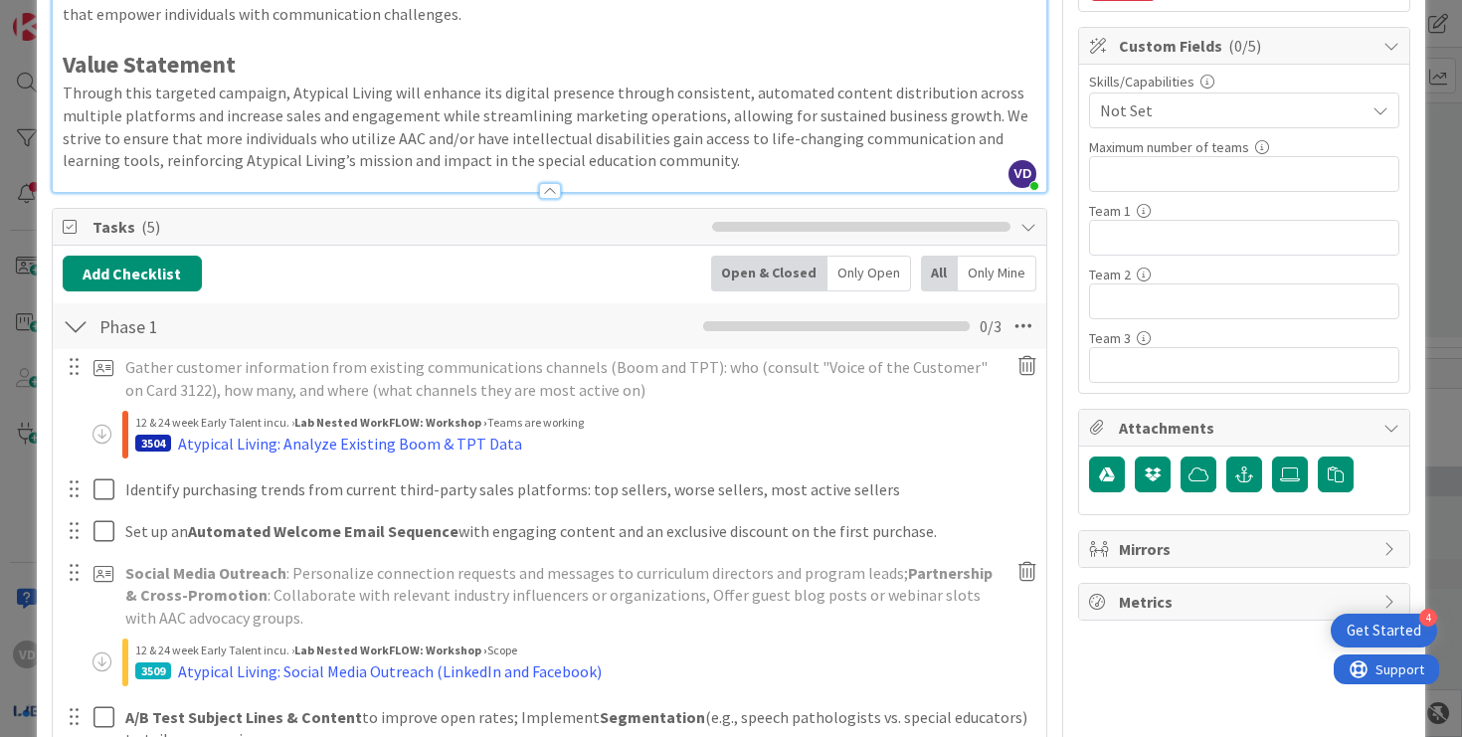
scroll to position [532, 0]
click at [476, 431] on div "Atypical Living: Analyze Existing Boom & TPT Data" at bounding box center [350, 443] width 344 height 24
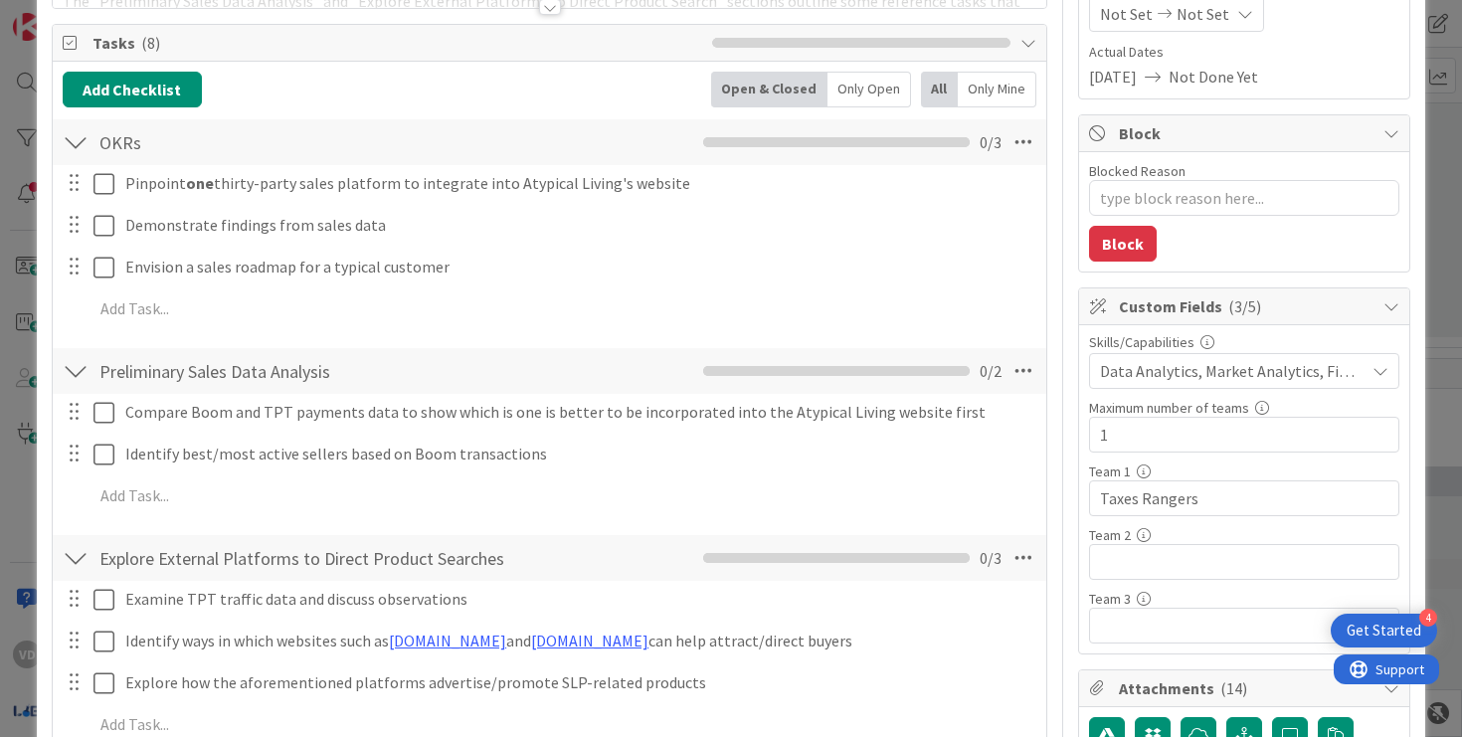
scroll to position [112, 0]
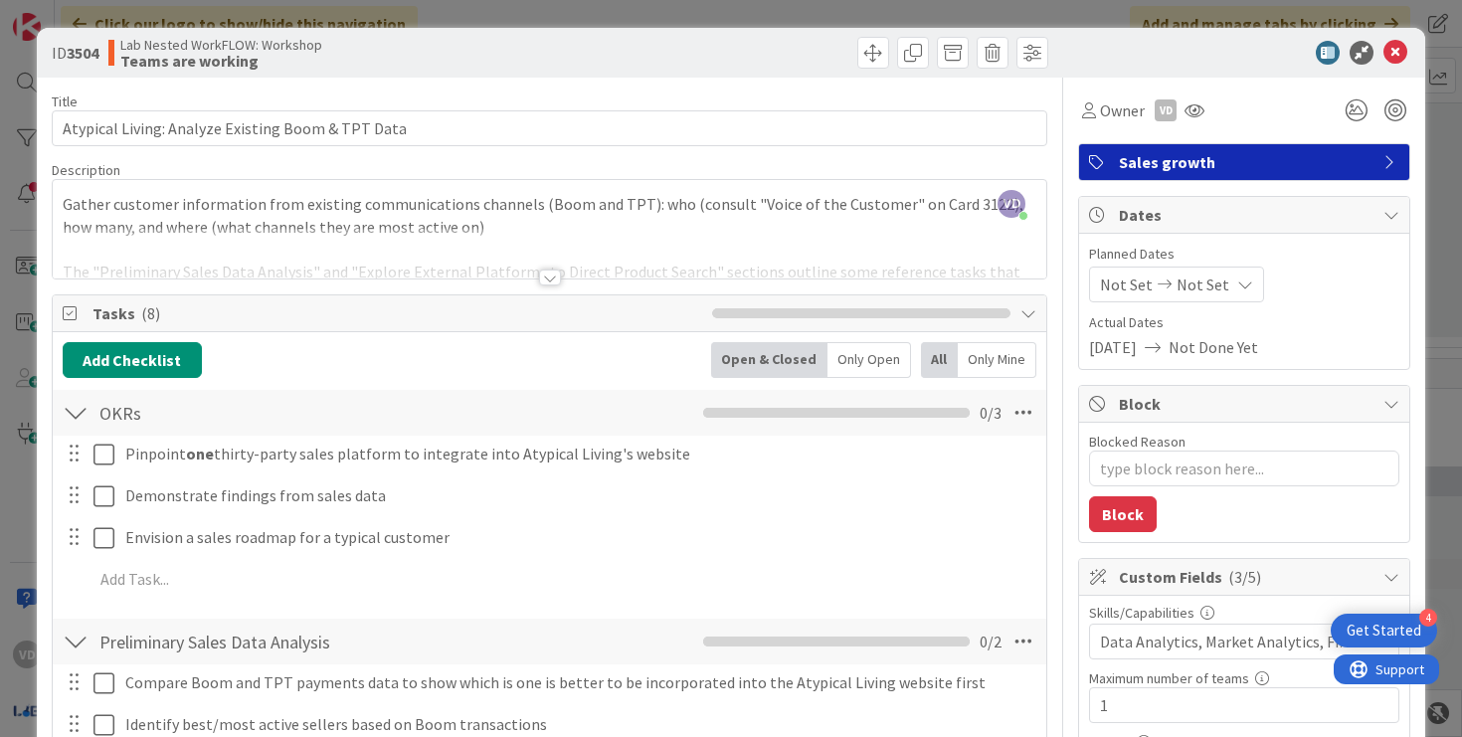
click at [542, 270] on div at bounding box center [550, 277] width 22 height 16
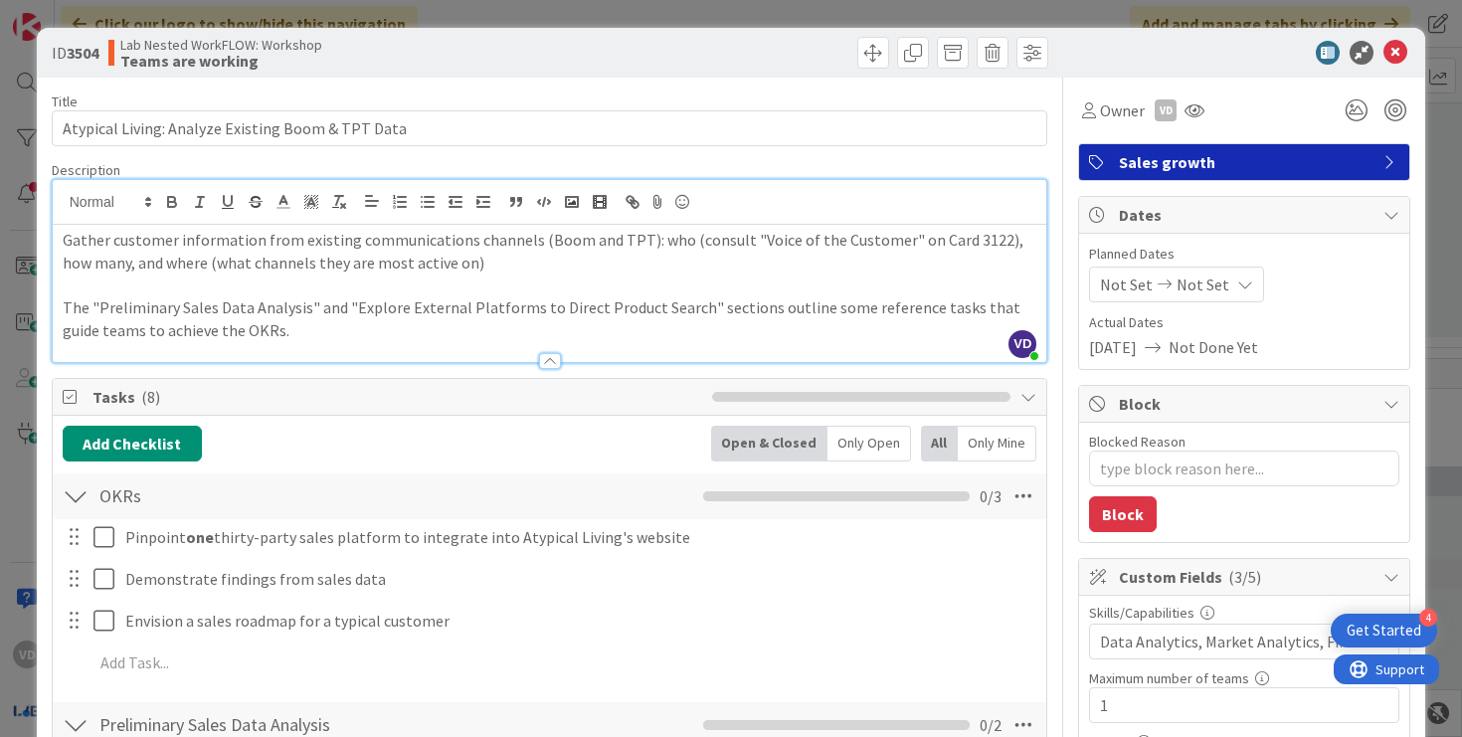
click at [548, 360] on div at bounding box center [550, 361] width 22 height 16
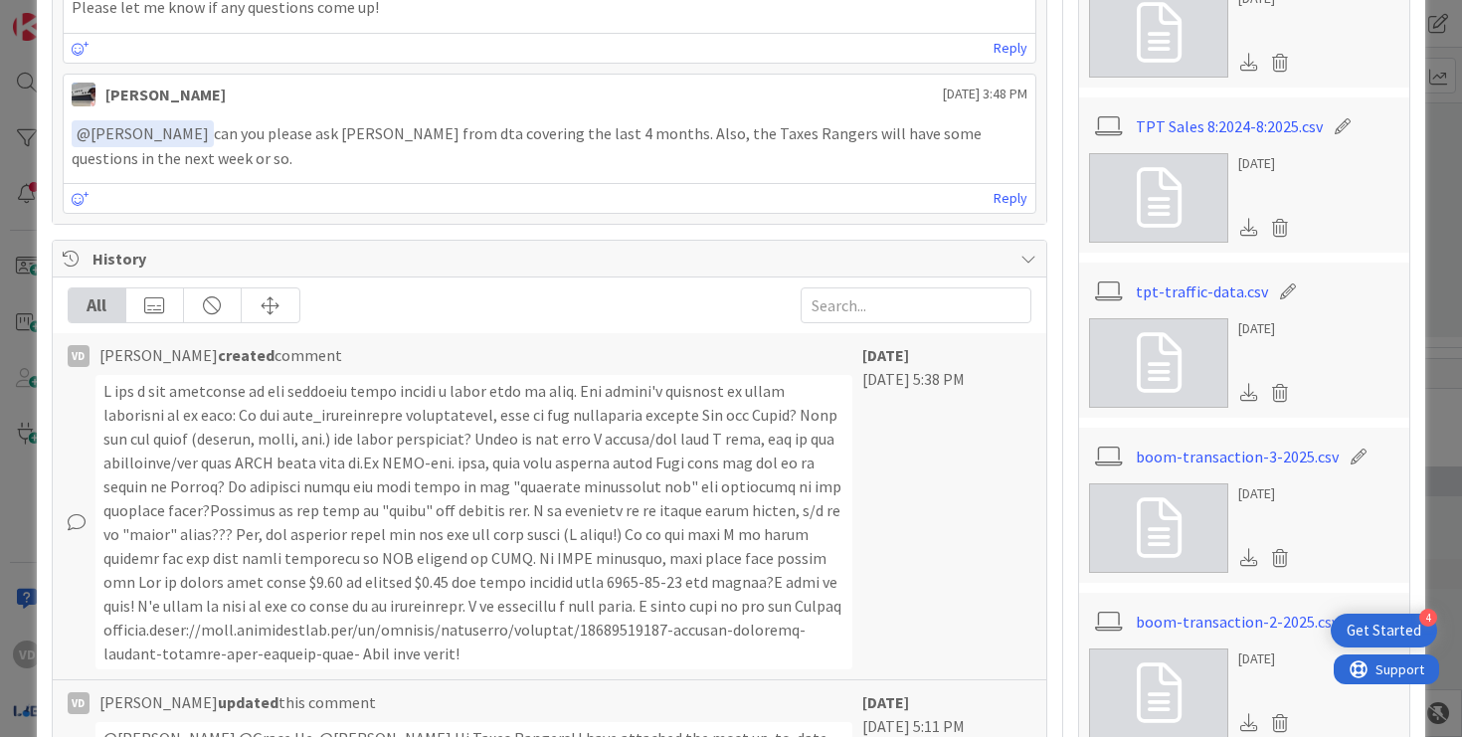
scroll to position [2082, 0]
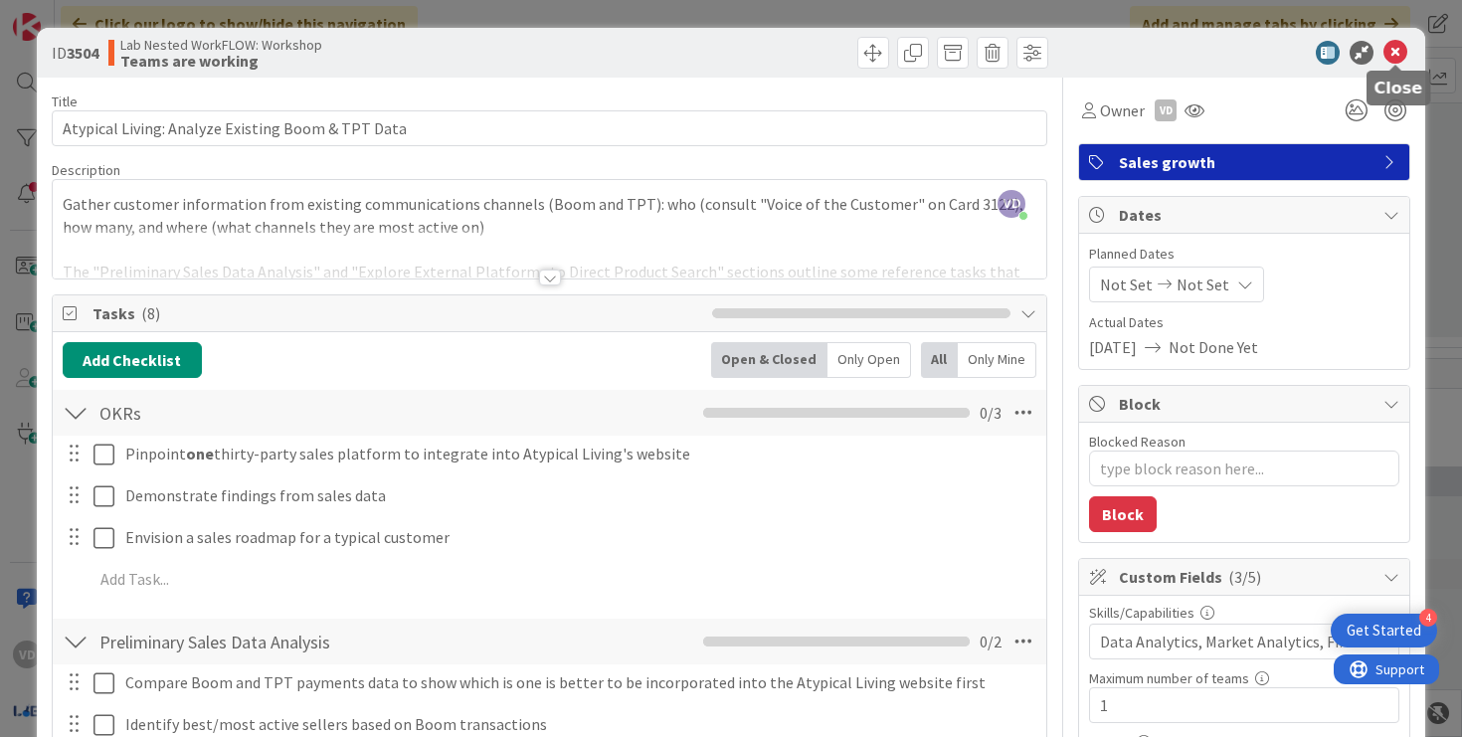
click at [1393, 55] on icon at bounding box center [1395, 53] width 24 height 24
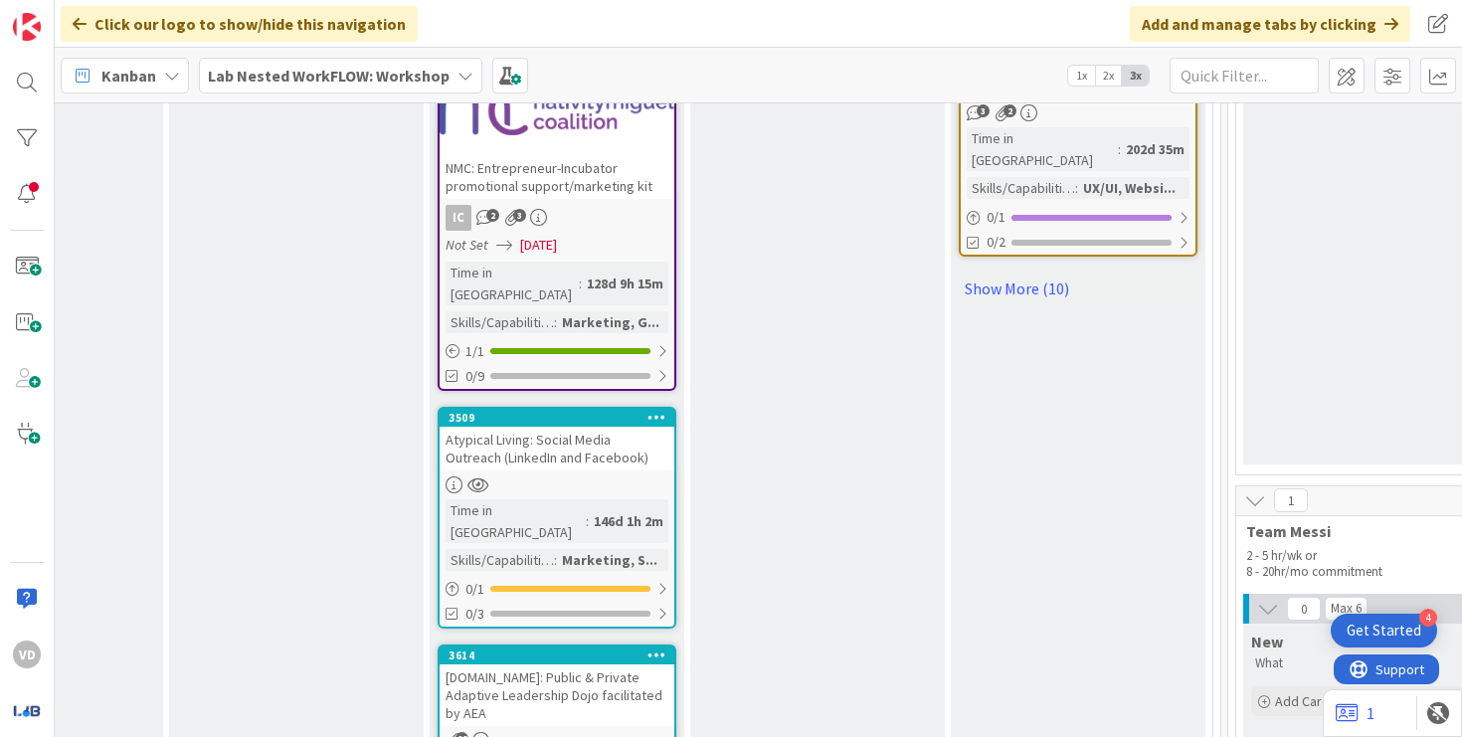
scroll to position [2812, 1583]
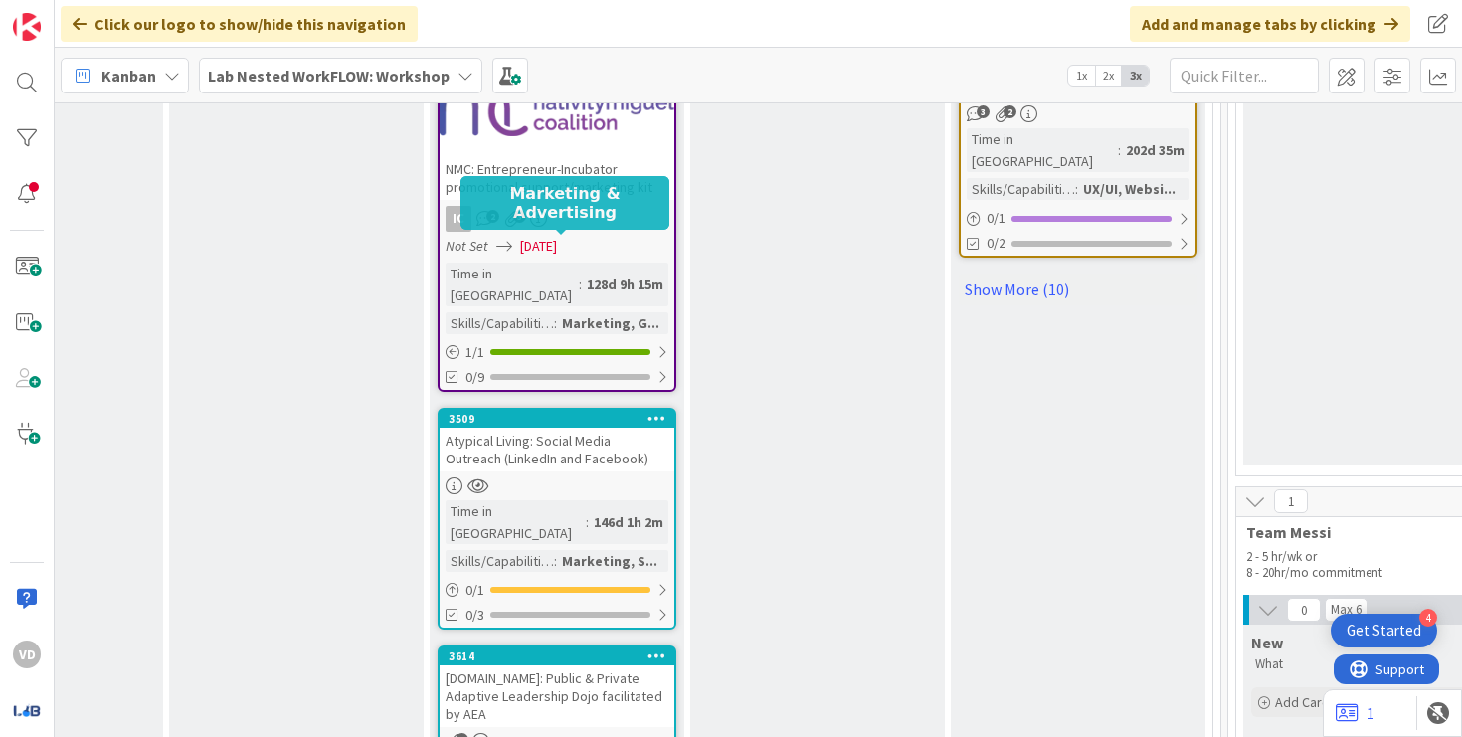
click at [508, 412] on div "3509" at bounding box center [561, 419] width 226 height 14
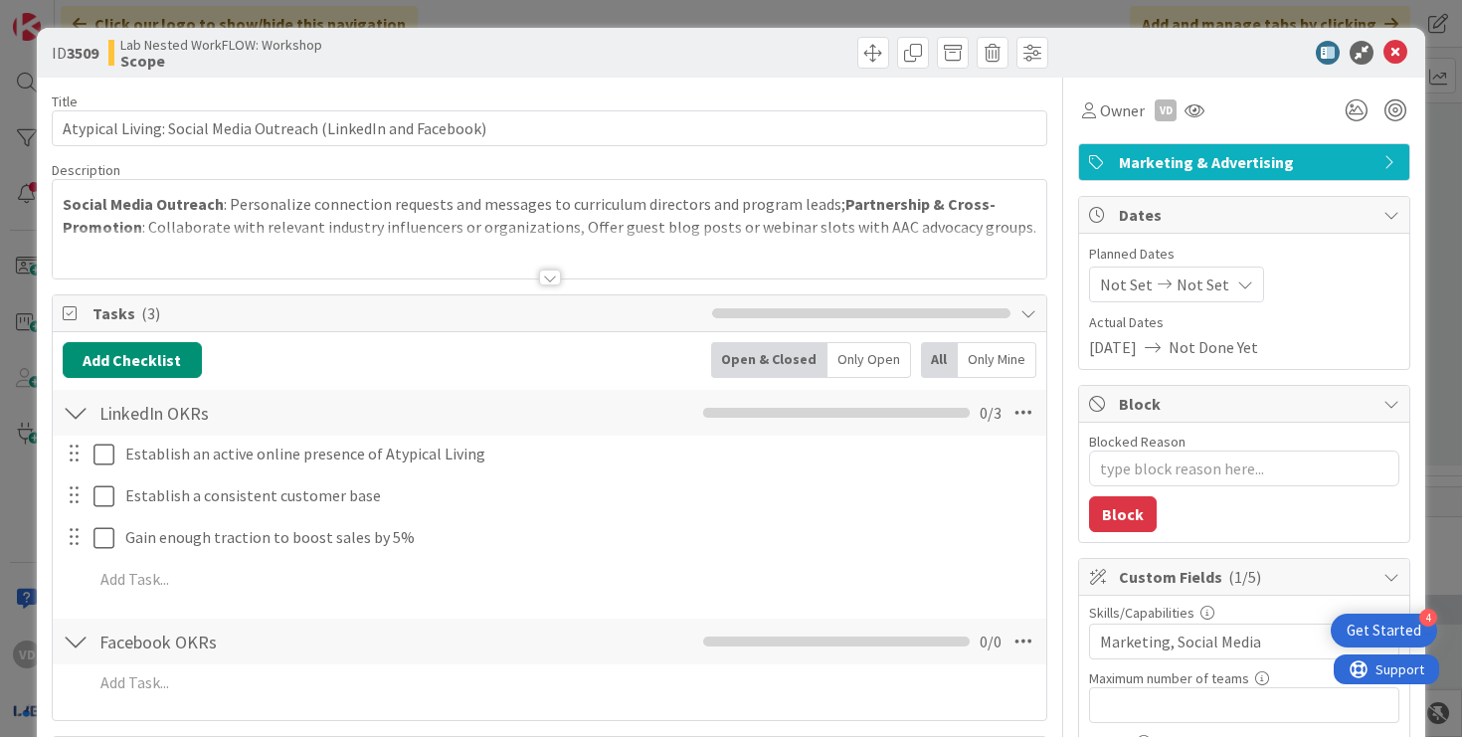
click at [541, 266] on div at bounding box center [550, 253] width 994 height 51
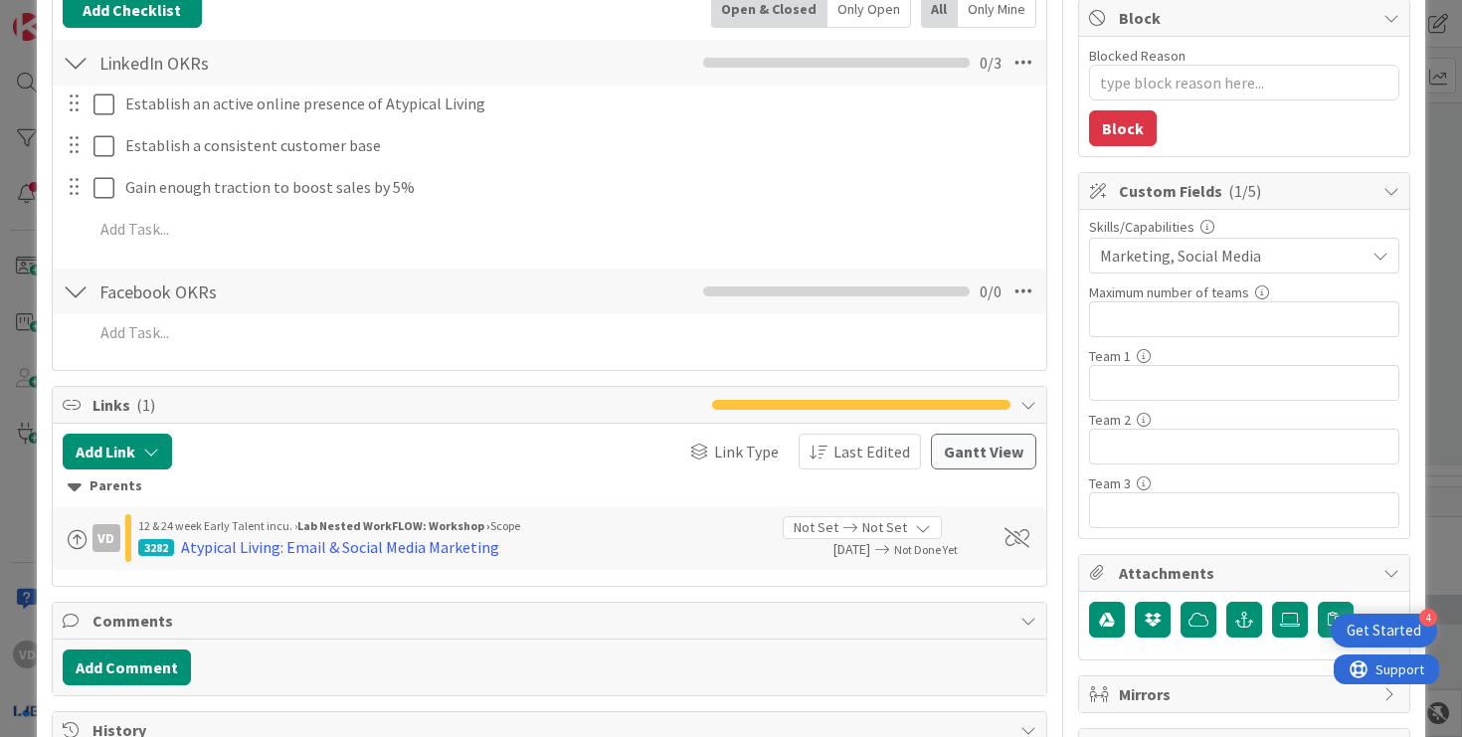
scroll to position [385, 0]
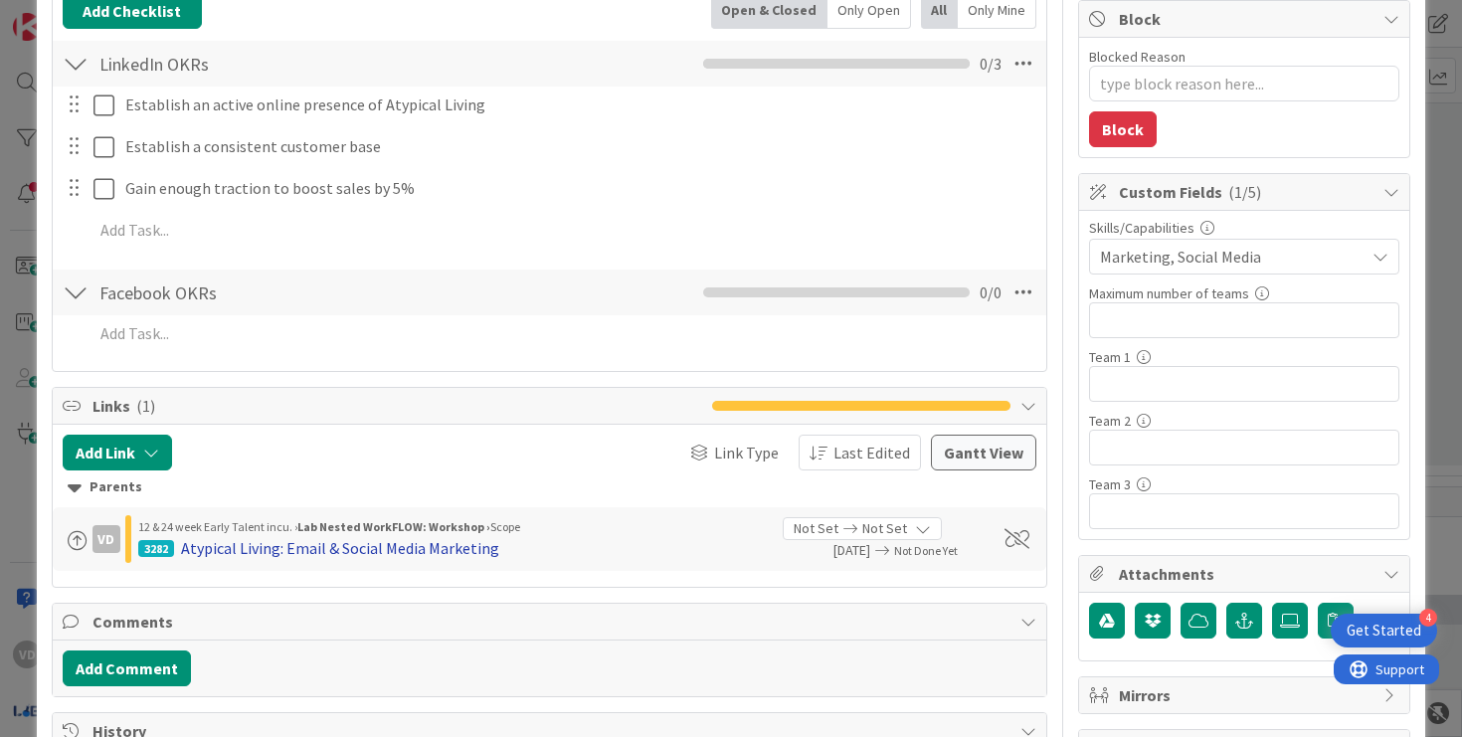
click at [463, 550] on div "Atypical Living: Email & Social Media Marketing" at bounding box center [340, 548] width 318 height 24
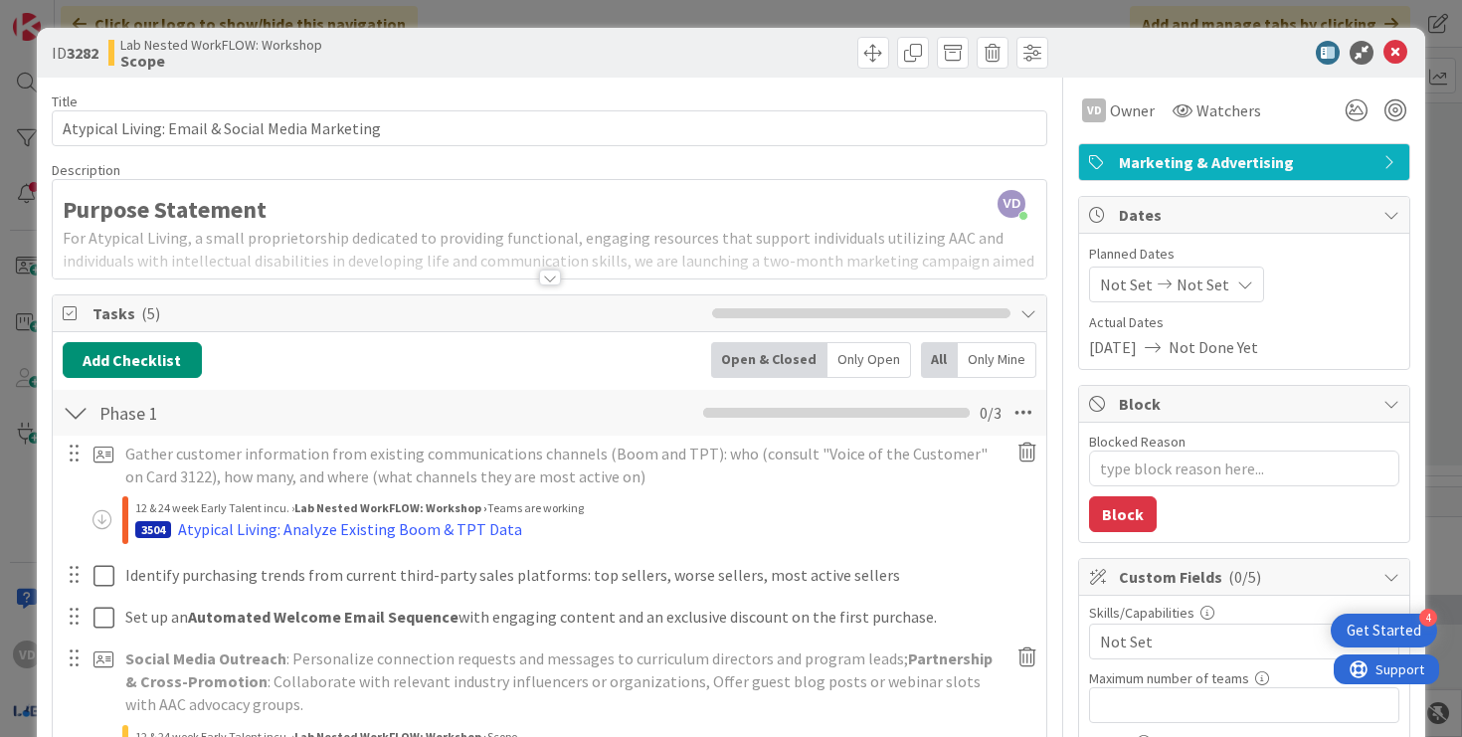
click at [542, 275] on div at bounding box center [550, 277] width 22 height 16
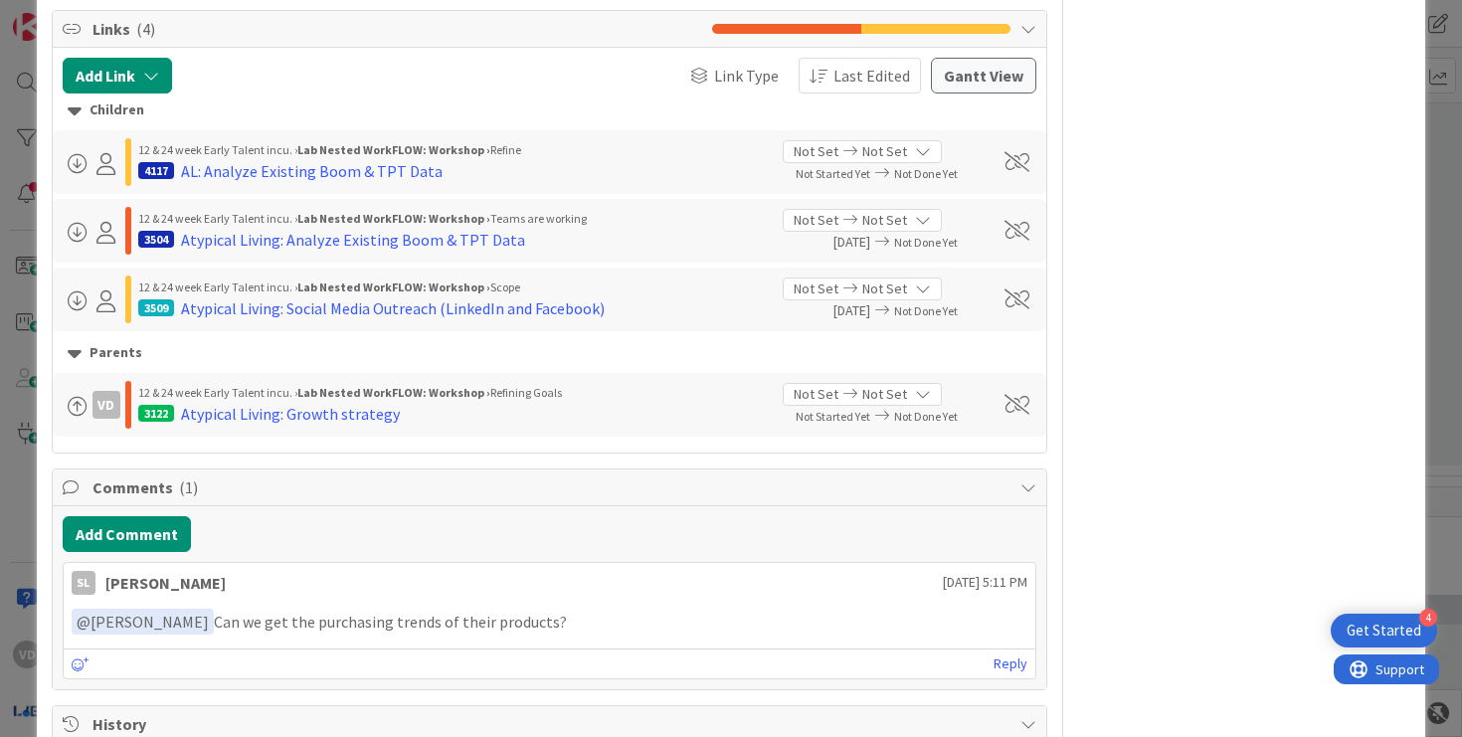
scroll to position [1605, 0]
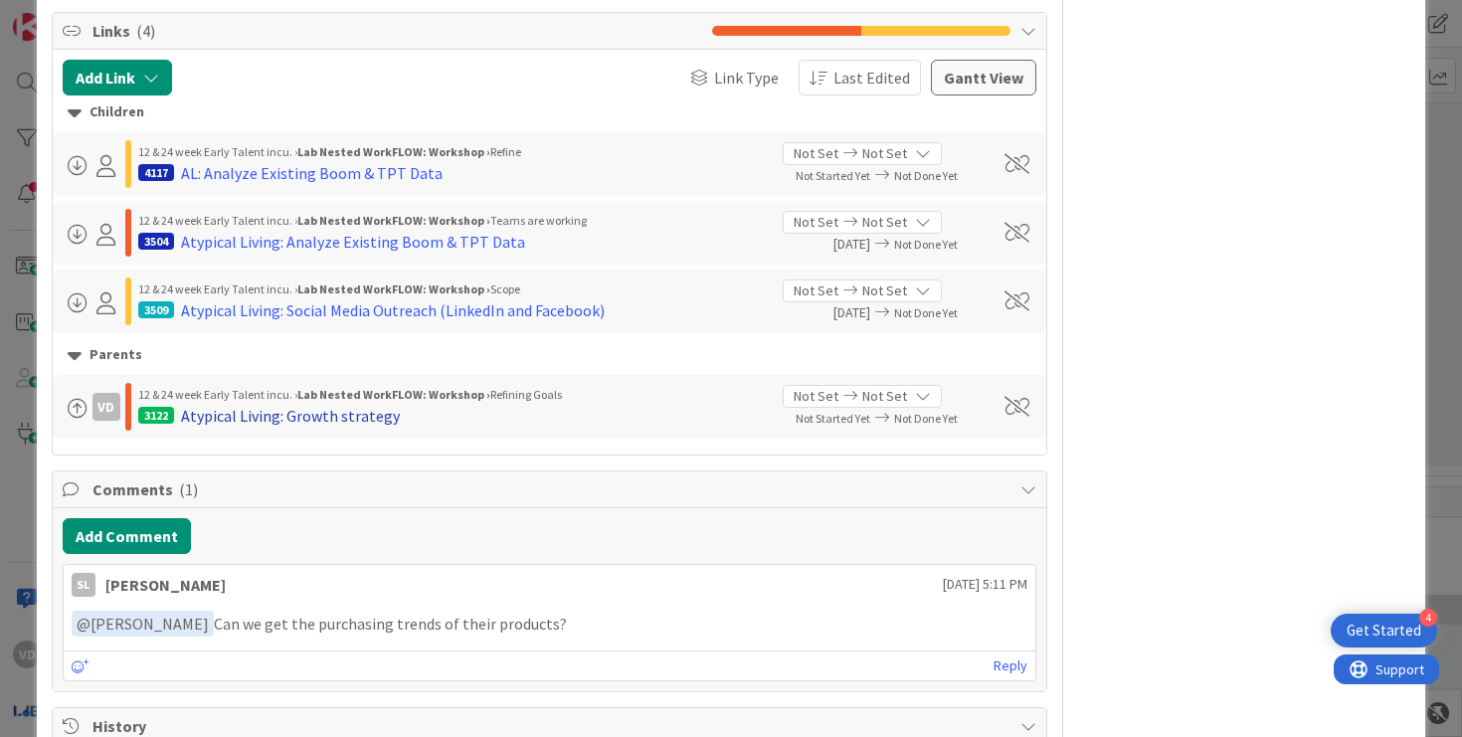
click at [372, 404] on div "Atypical Living: Growth strategy" at bounding box center [290, 416] width 219 height 24
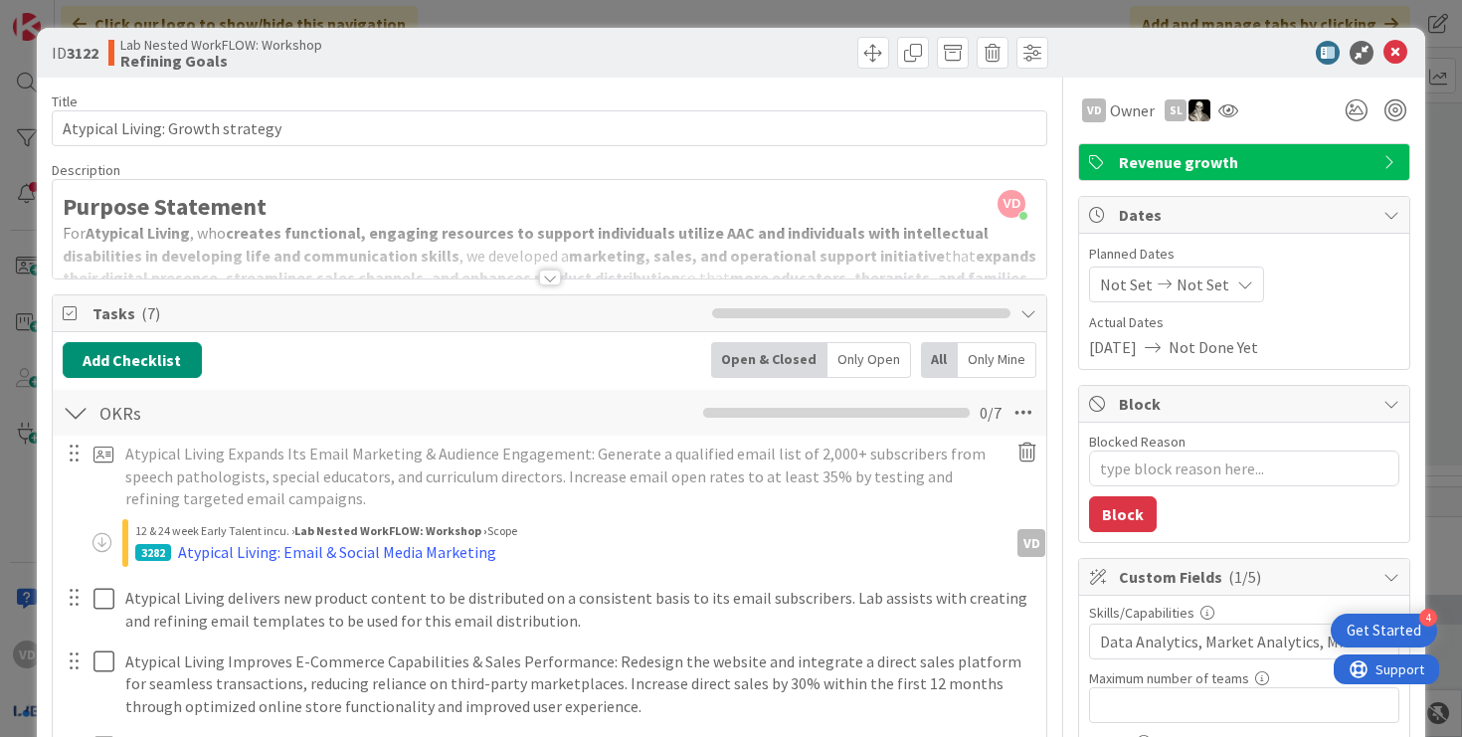
click at [544, 272] on div at bounding box center [550, 277] width 22 height 16
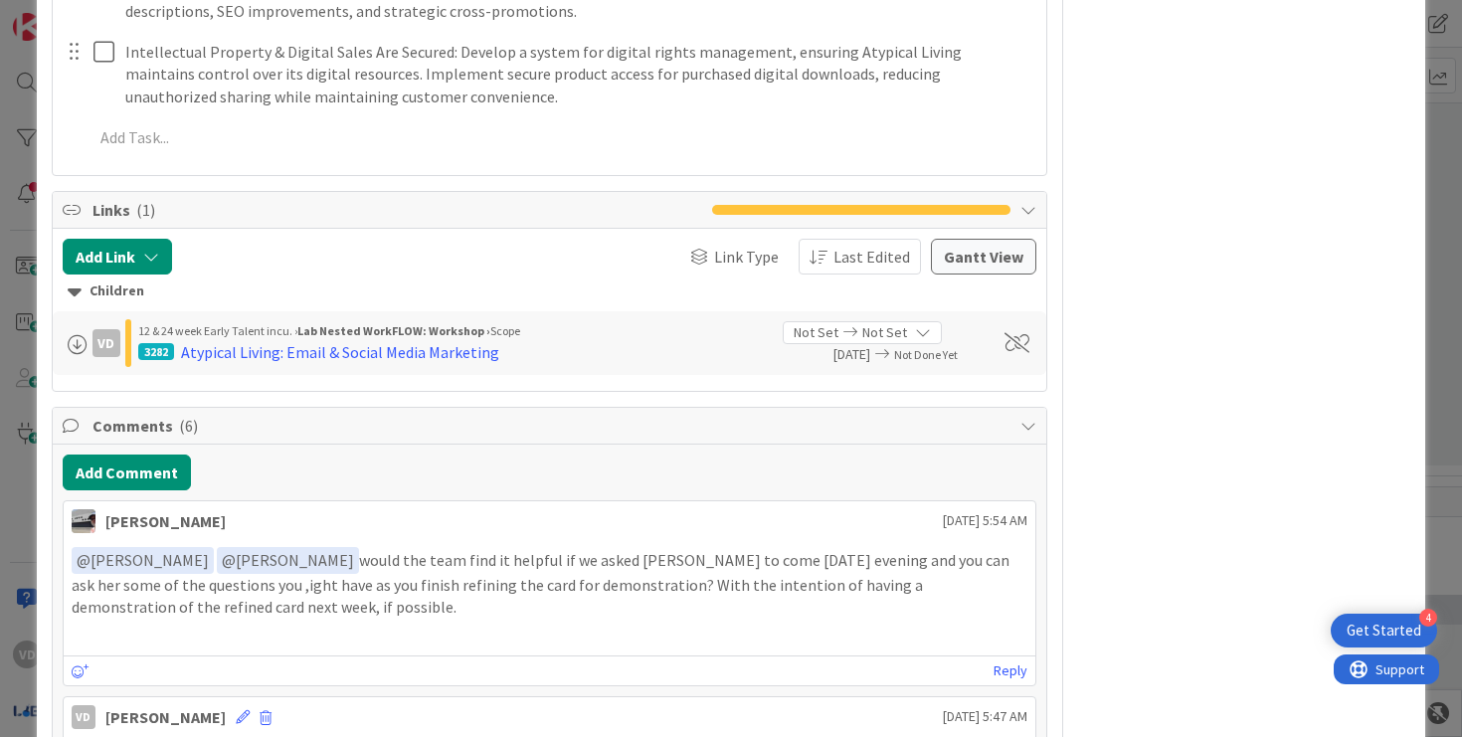
scroll to position [2042, 0]
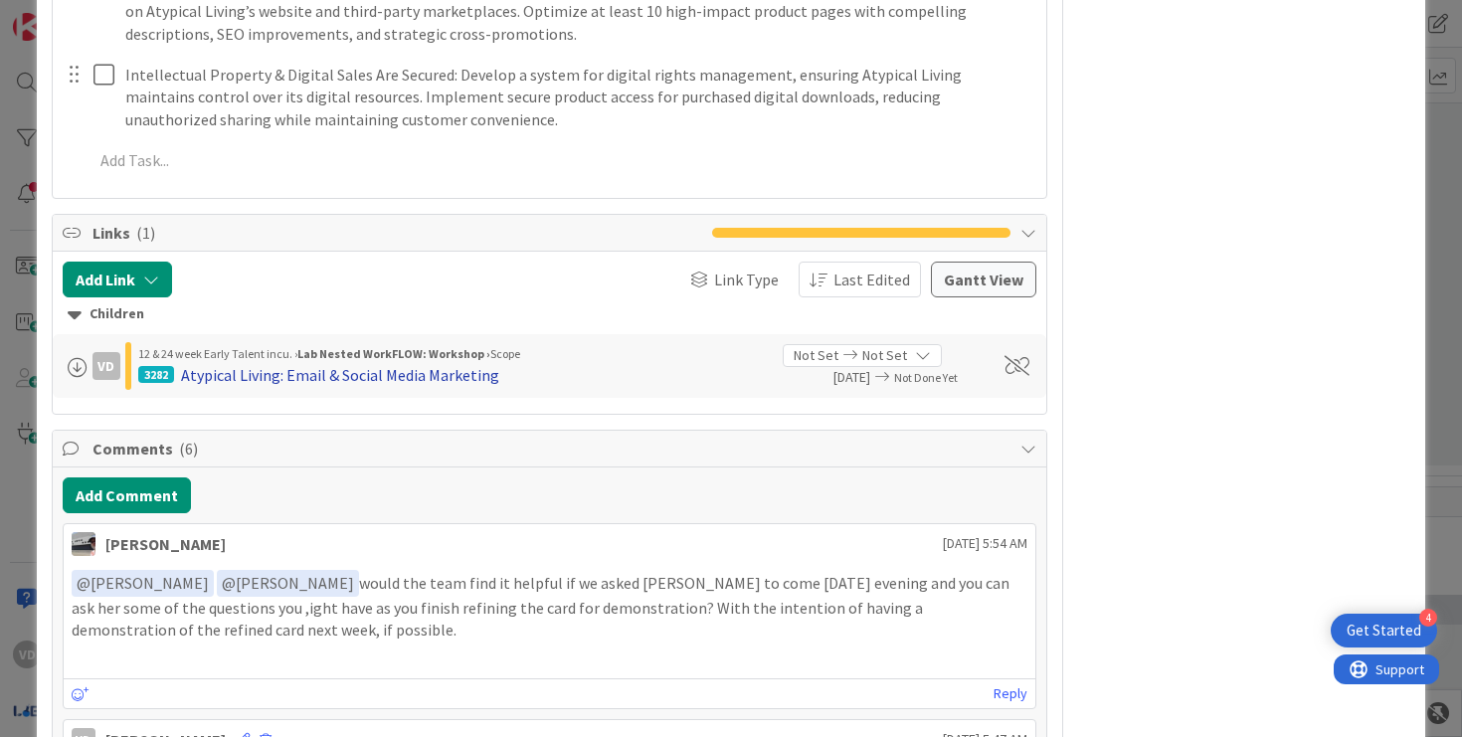
click at [397, 363] on div "Atypical Living: Email & Social Media Marketing" at bounding box center [340, 375] width 318 height 24
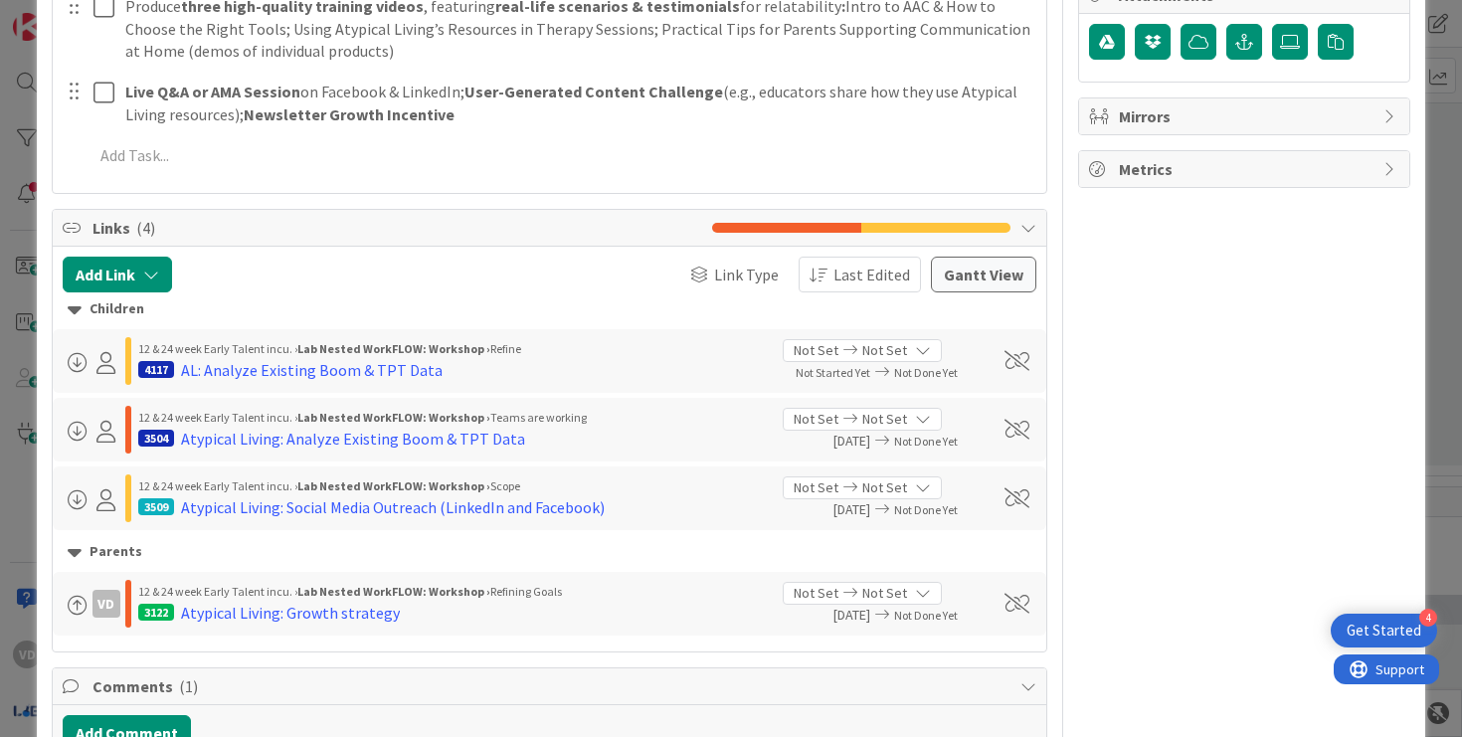
scroll to position [1120, 0]
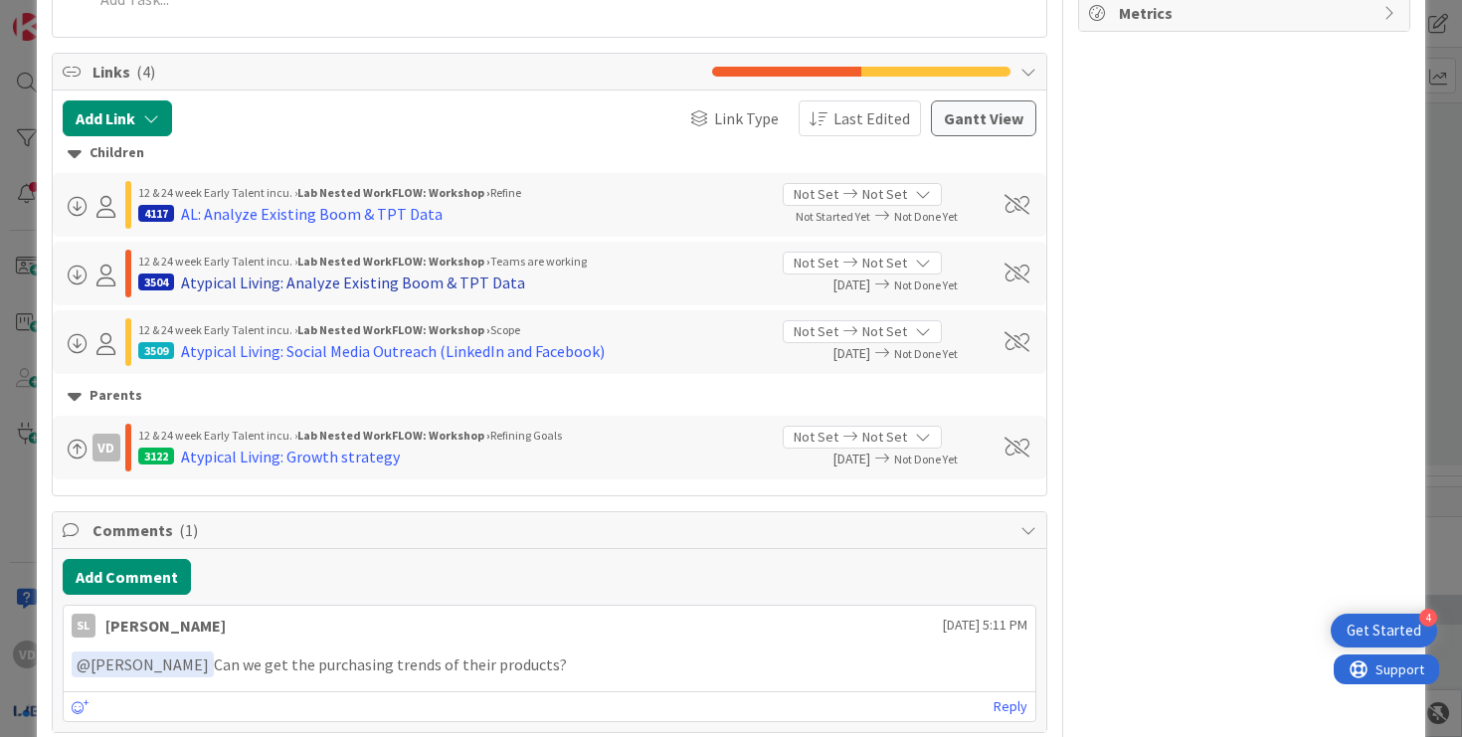
click at [411, 291] on div "Atypical Living: Analyze Existing Boom & TPT Data" at bounding box center [353, 282] width 344 height 24
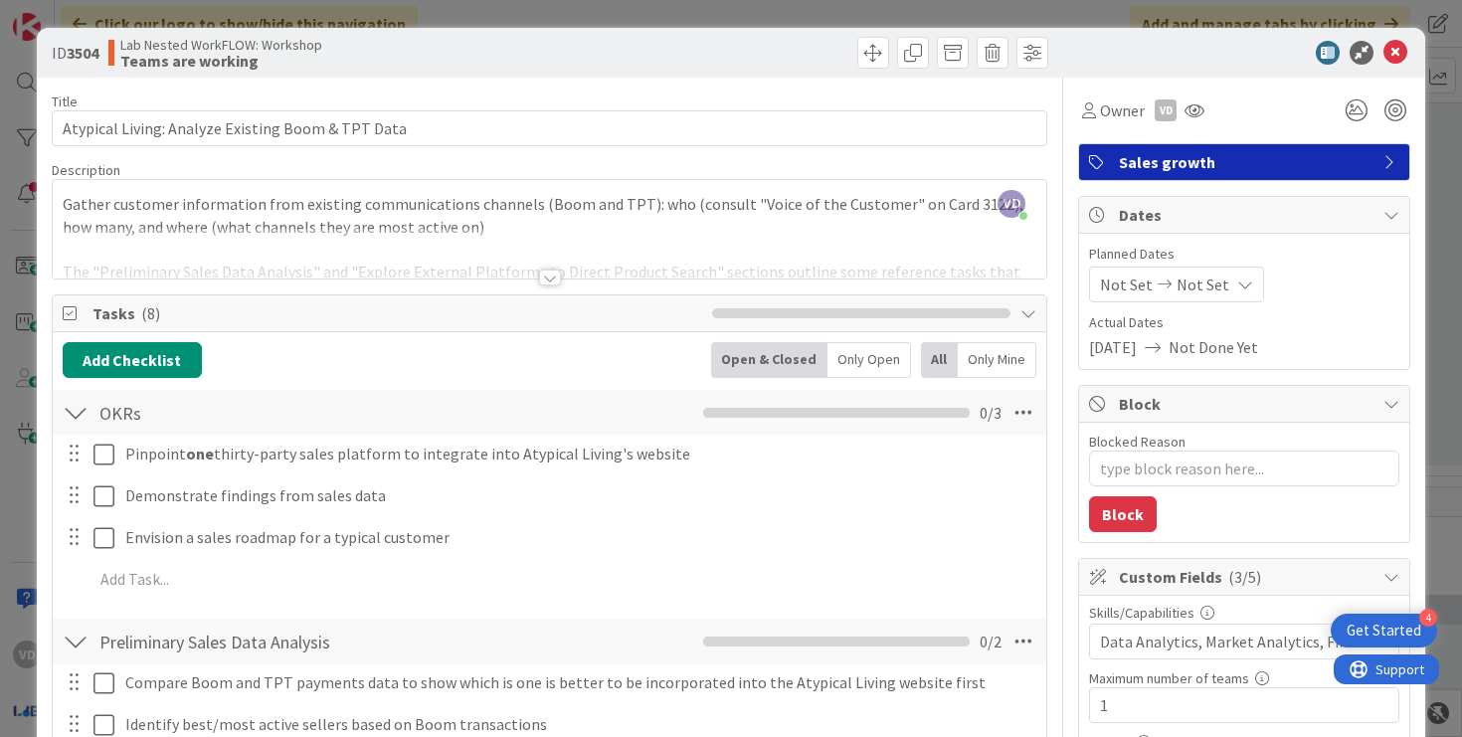
click at [552, 280] on div at bounding box center [550, 277] width 22 height 16
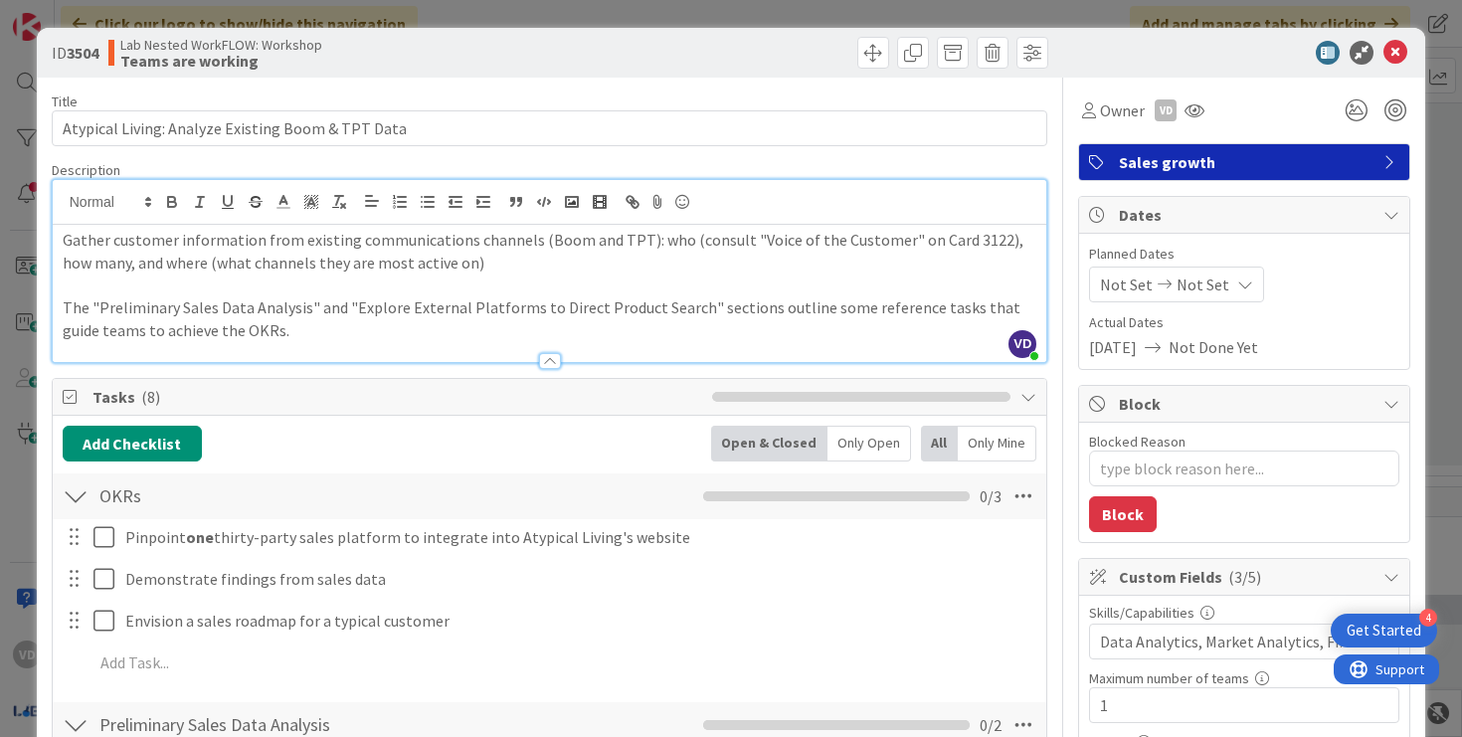
click at [410, 358] on div at bounding box center [550, 351] width 994 height 21
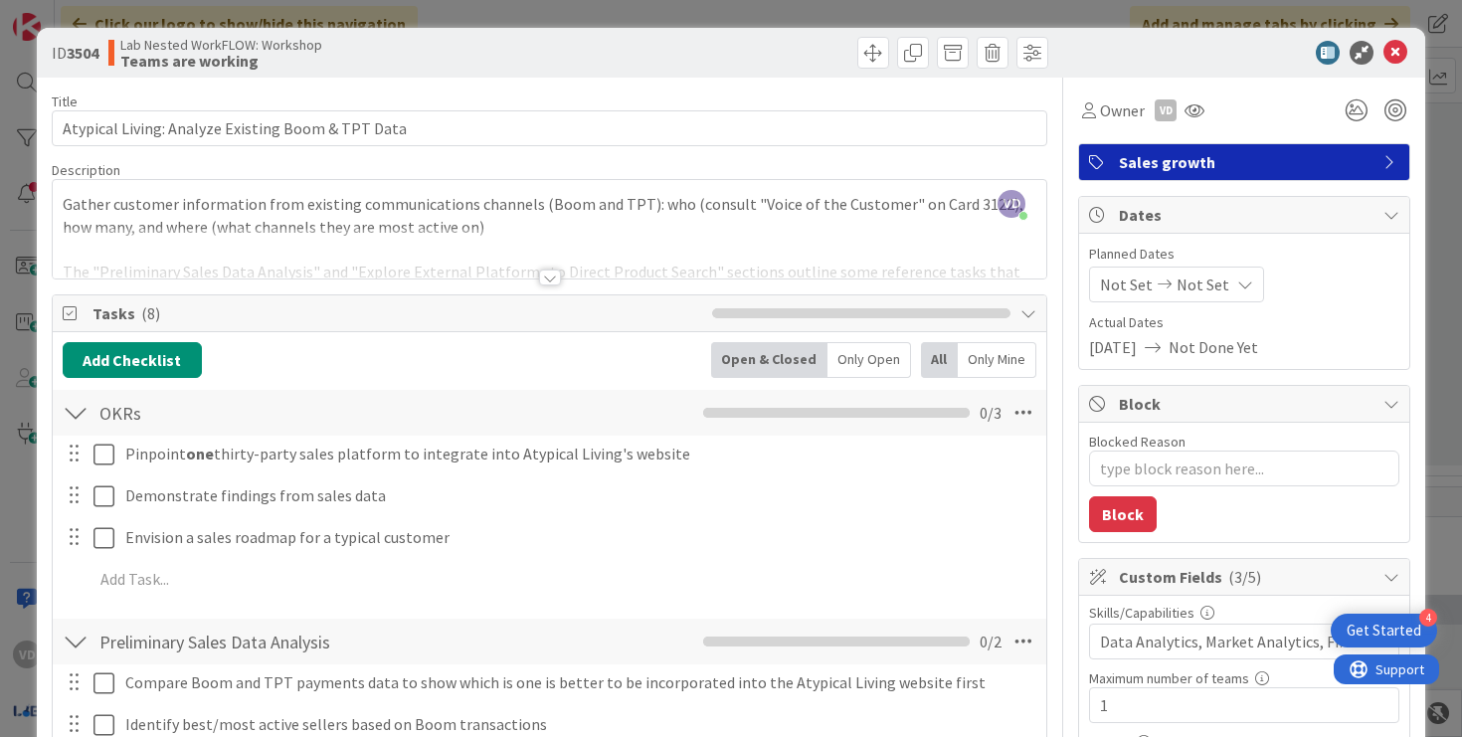
click at [410, 351] on div "Add Checklist Open & Closed Only Open All Only Mine" at bounding box center [550, 360] width 975 height 36
click at [417, 268] on div at bounding box center [550, 253] width 994 height 51
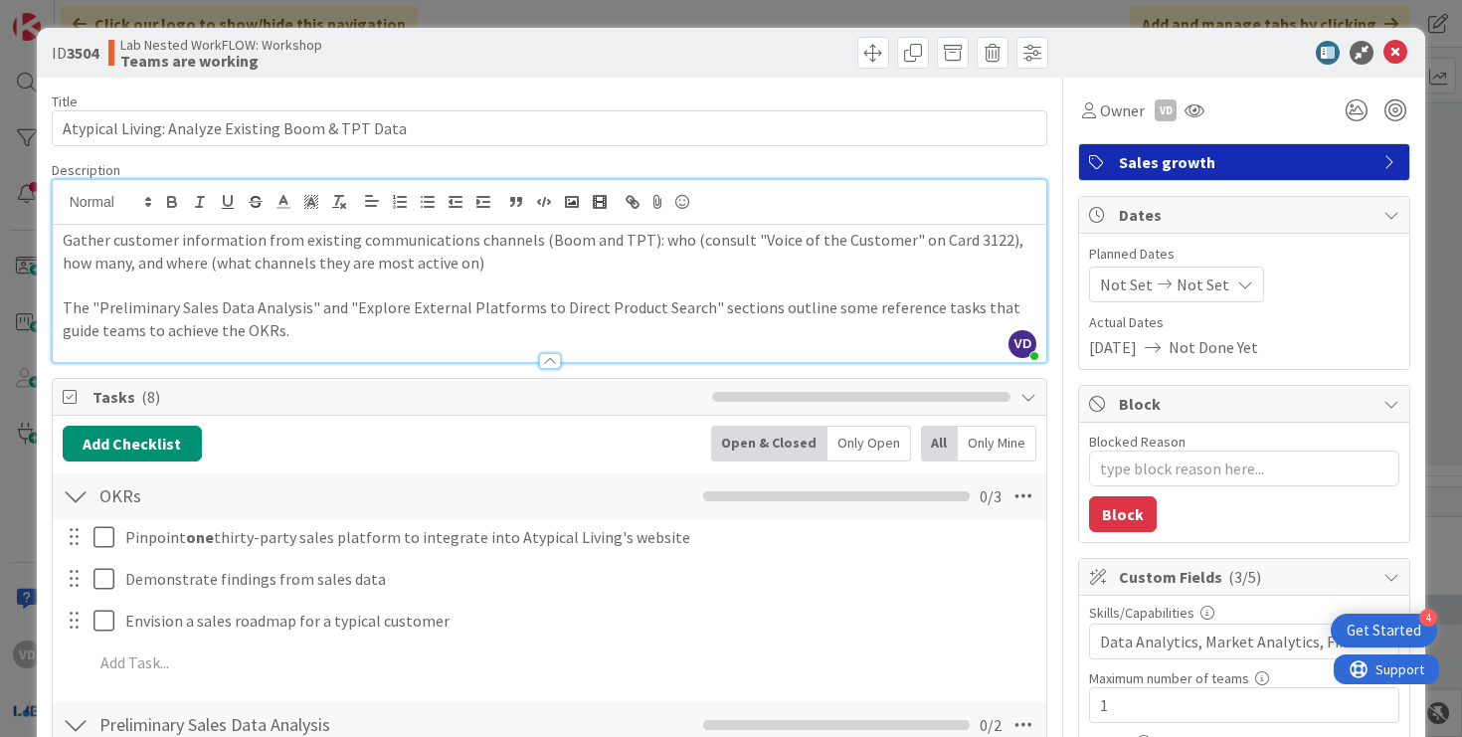
click at [405, 327] on p "The "Preliminary Sales Data Analysis" and "Explore External Platforms to Direct…" at bounding box center [550, 318] width 975 height 45
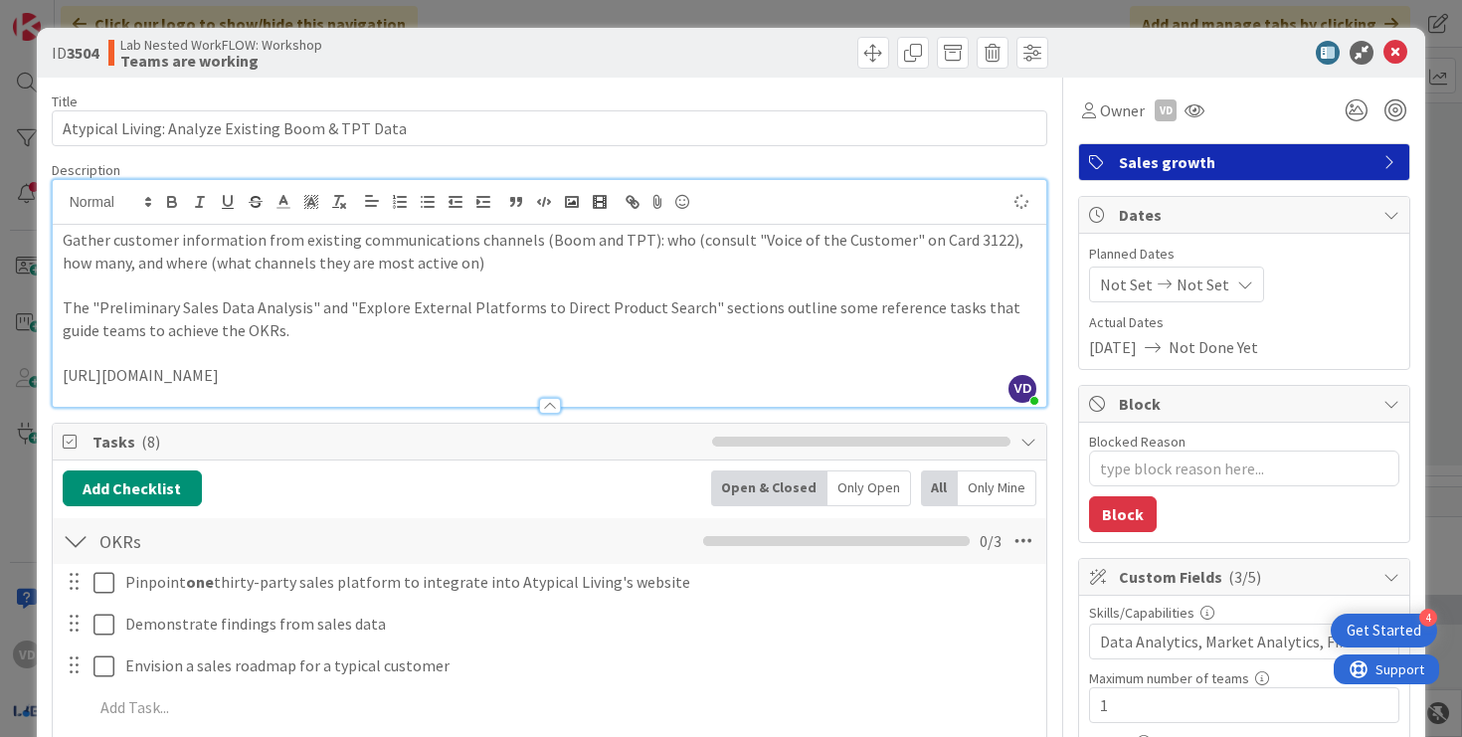
drag, startPoint x: 202, startPoint y: 376, endPoint x: 10, endPoint y: 376, distance: 191.9
click at [10, 376] on div "ID 3504 Lab Nested WorkFLOW: Workshop Teams are working Title 49 / 128 Atypical…" at bounding box center [731, 368] width 1462 height 737
type textarea "x"
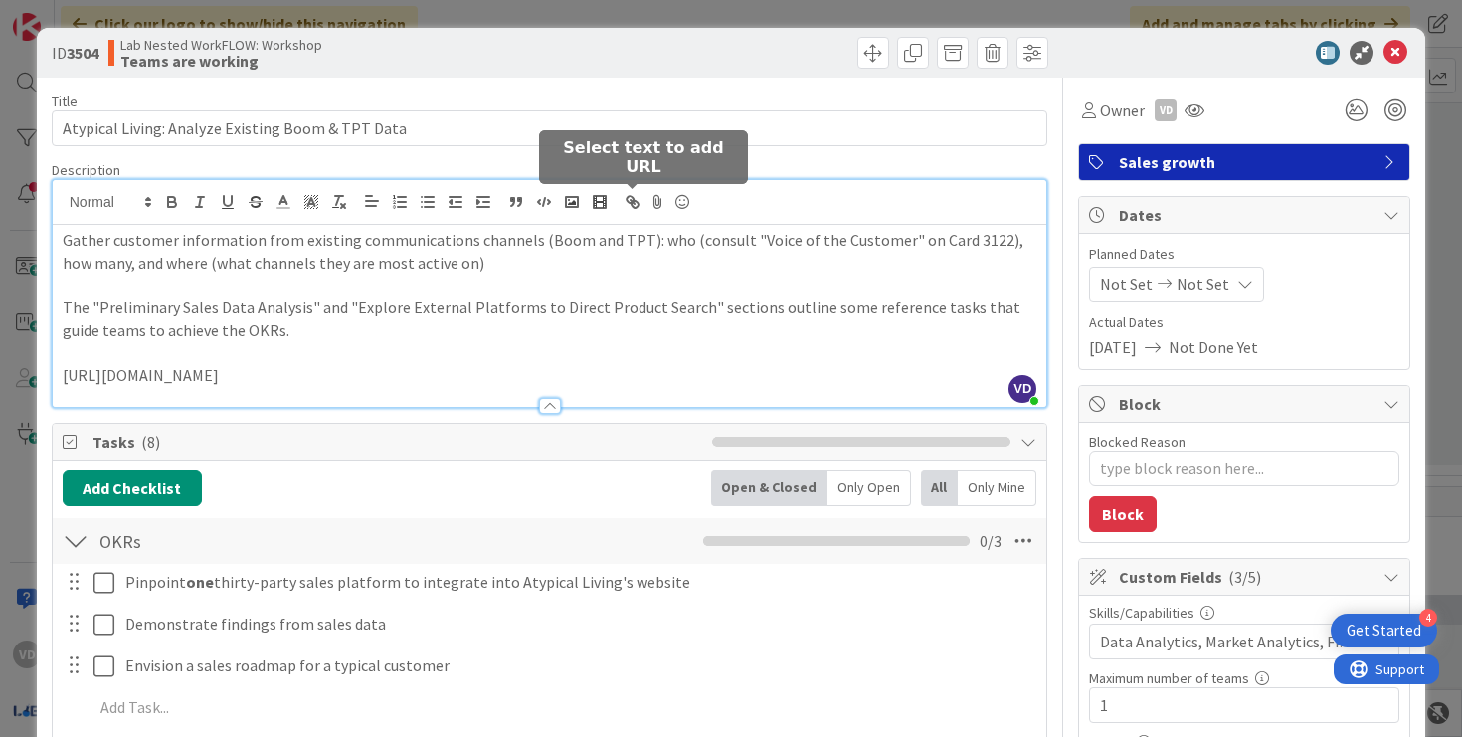
click at [637, 207] on icon "button" at bounding box center [632, 202] width 18 height 18
type input "[URL][DOMAIN_NAME]"
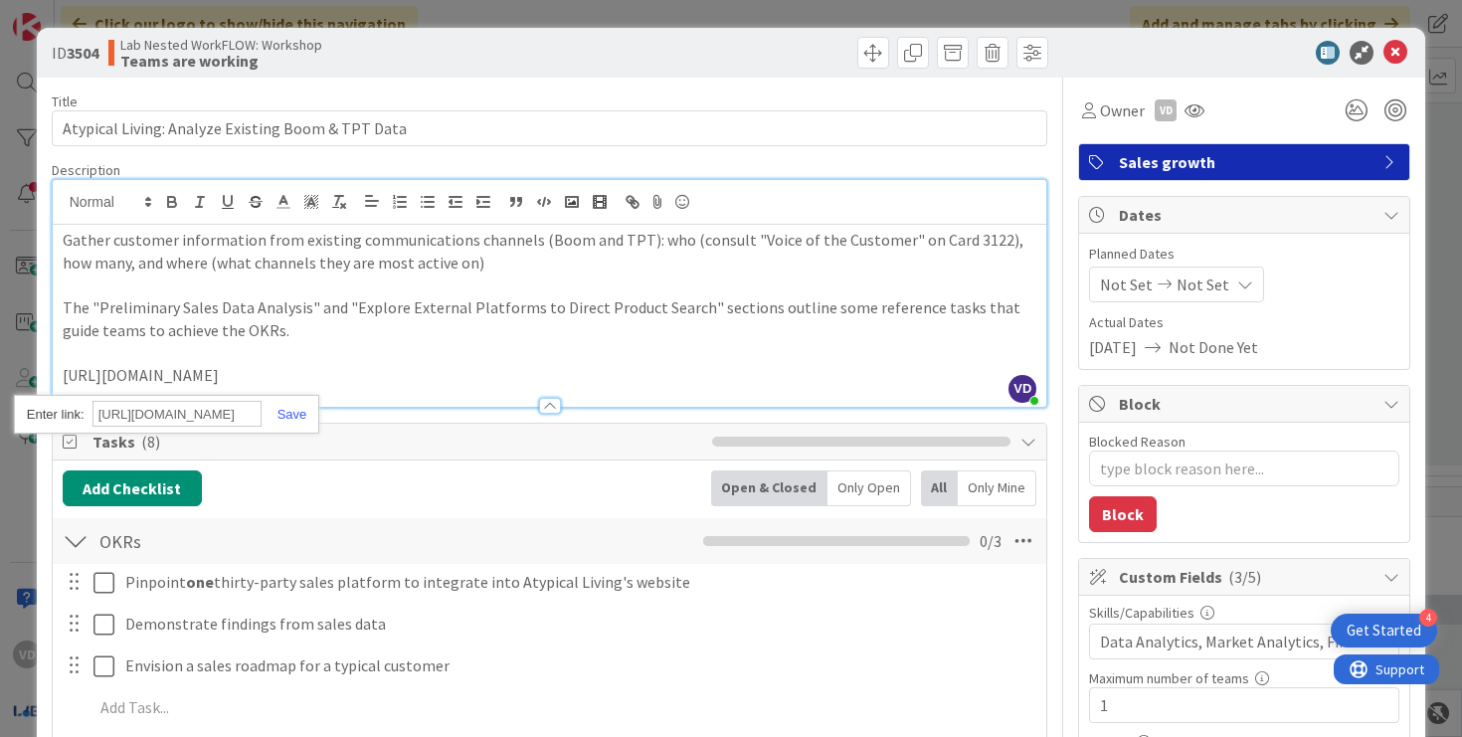
click at [314, 419] on div "[URL][DOMAIN_NAME]" at bounding box center [166, 414] width 305 height 39
click at [298, 417] on link at bounding box center [285, 414] width 46 height 15
click at [219, 367] on link "[URL][DOMAIN_NAME]" at bounding box center [141, 375] width 156 height 20
click at [184, 405] on link "[URL][DOMAIN_NAME]" at bounding box center [147, 414] width 136 height 26
type textarea "x"
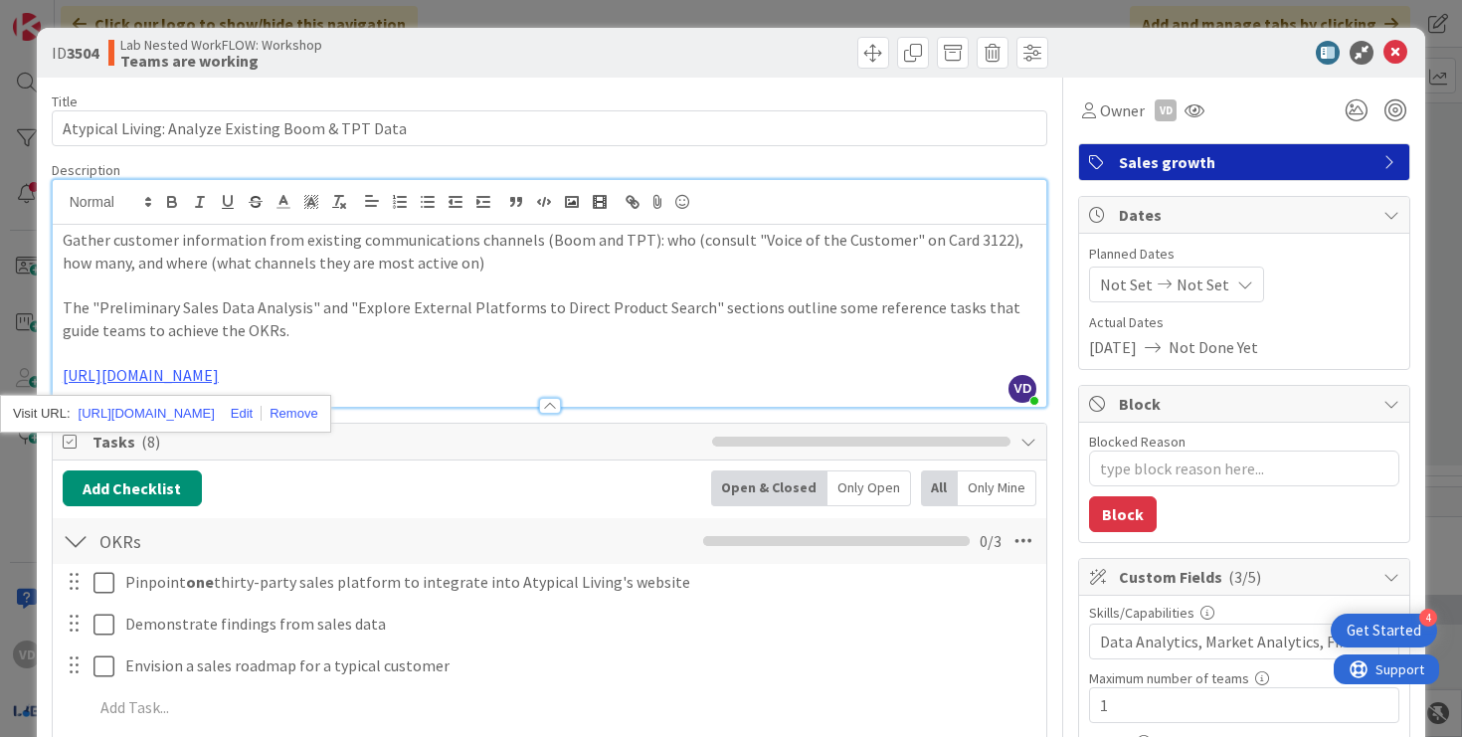
click at [432, 340] on p "The "Preliminary Sales Data Analysis" and "Explore External Platforms to Direct…" at bounding box center [550, 318] width 975 height 45
click at [67, 363] on p at bounding box center [550, 353] width 975 height 23
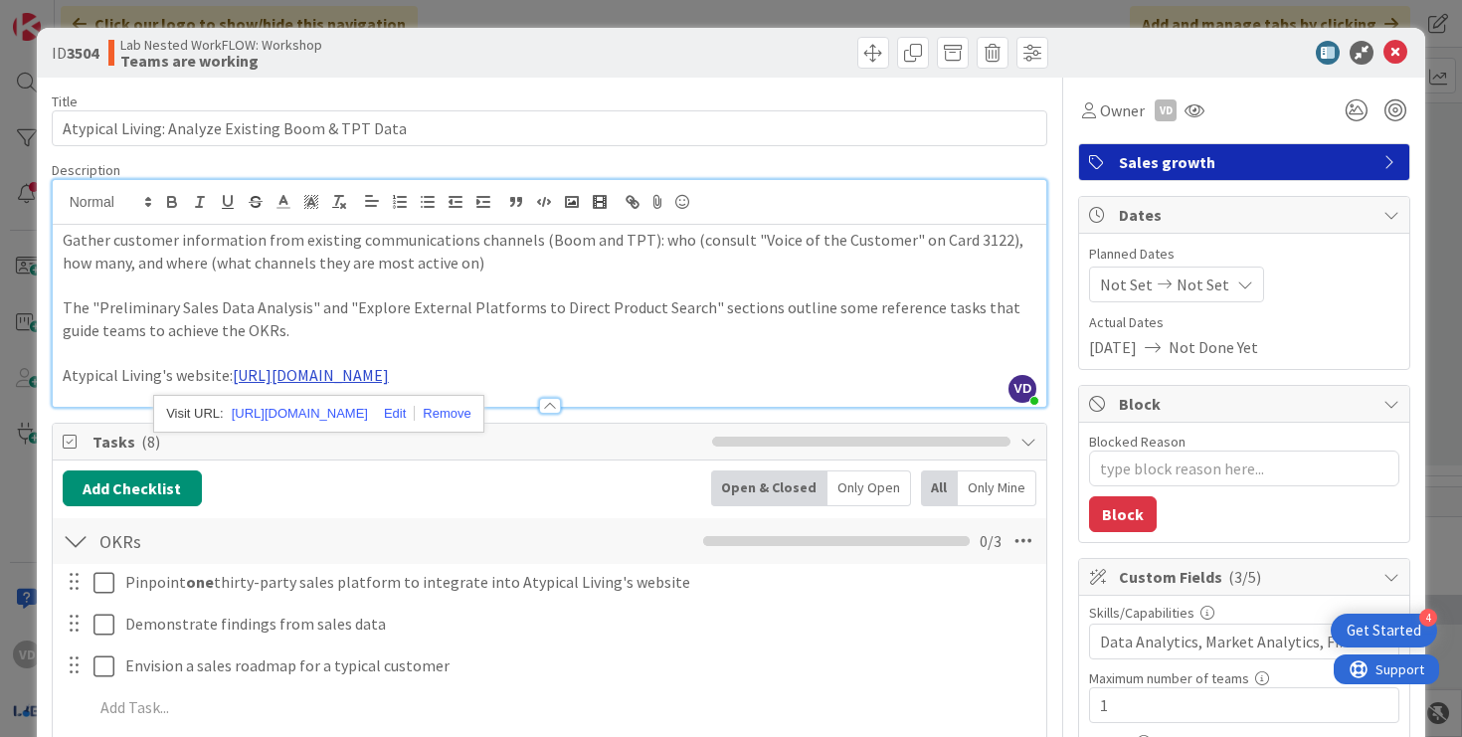
click at [389, 384] on link "[URL][DOMAIN_NAME]" at bounding box center [311, 375] width 156 height 20
click at [634, 425] on div "Tasks ( 8 )" at bounding box center [550, 442] width 994 height 37
type textarea "x"
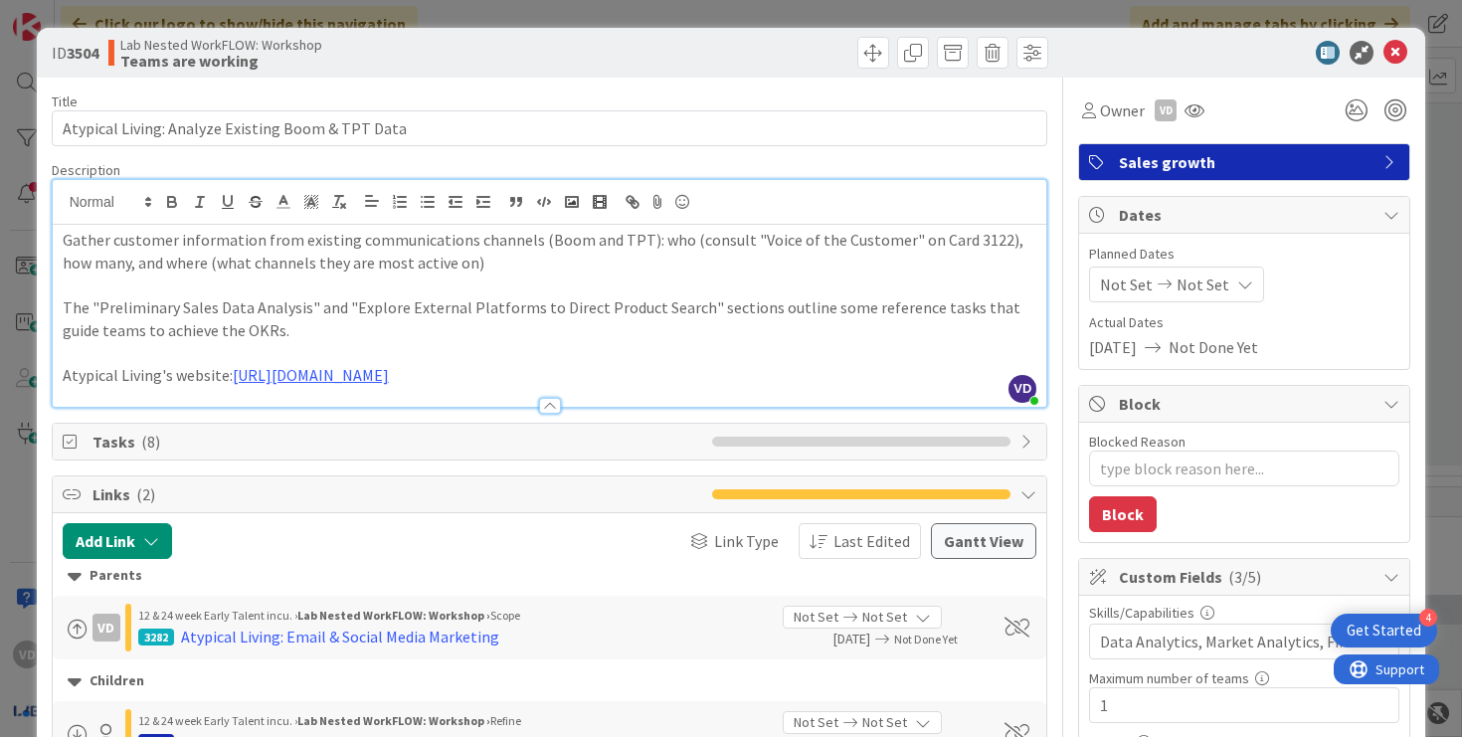
click at [541, 399] on div at bounding box center [550, 406] width 22 height 16
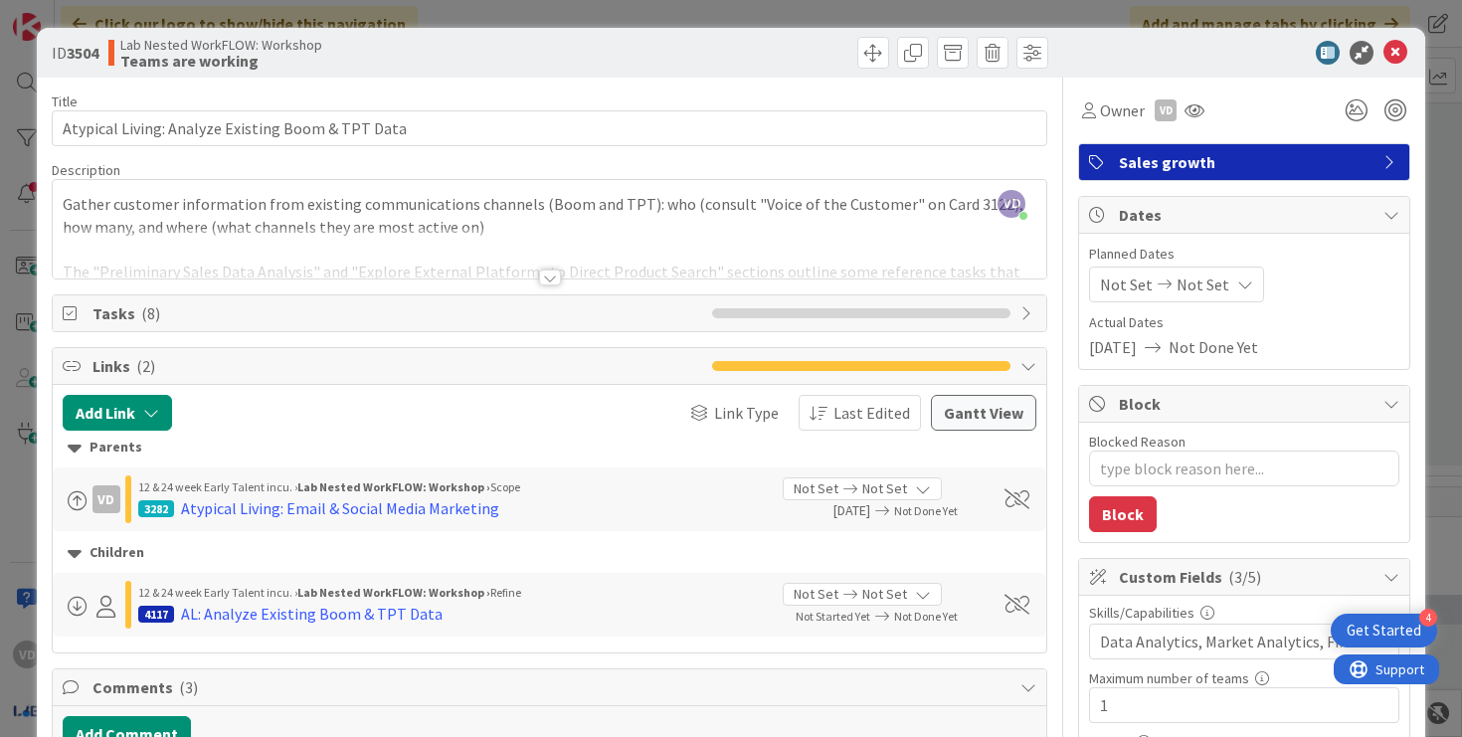
click at [555, 283] on div at bounding box center [550, 277] width 22 height 16
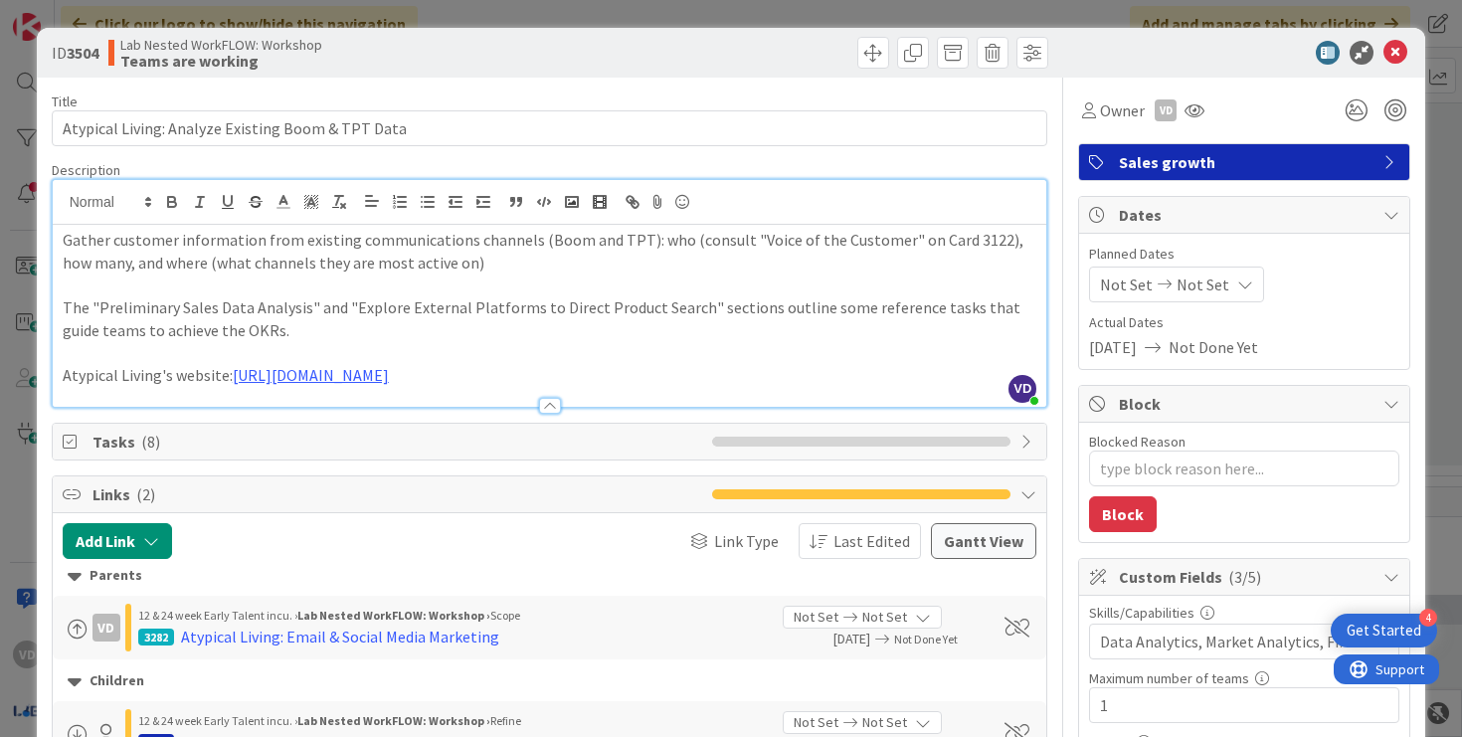
click at [536, 406] on div at bounding box center [550, 396] width 994 height 21
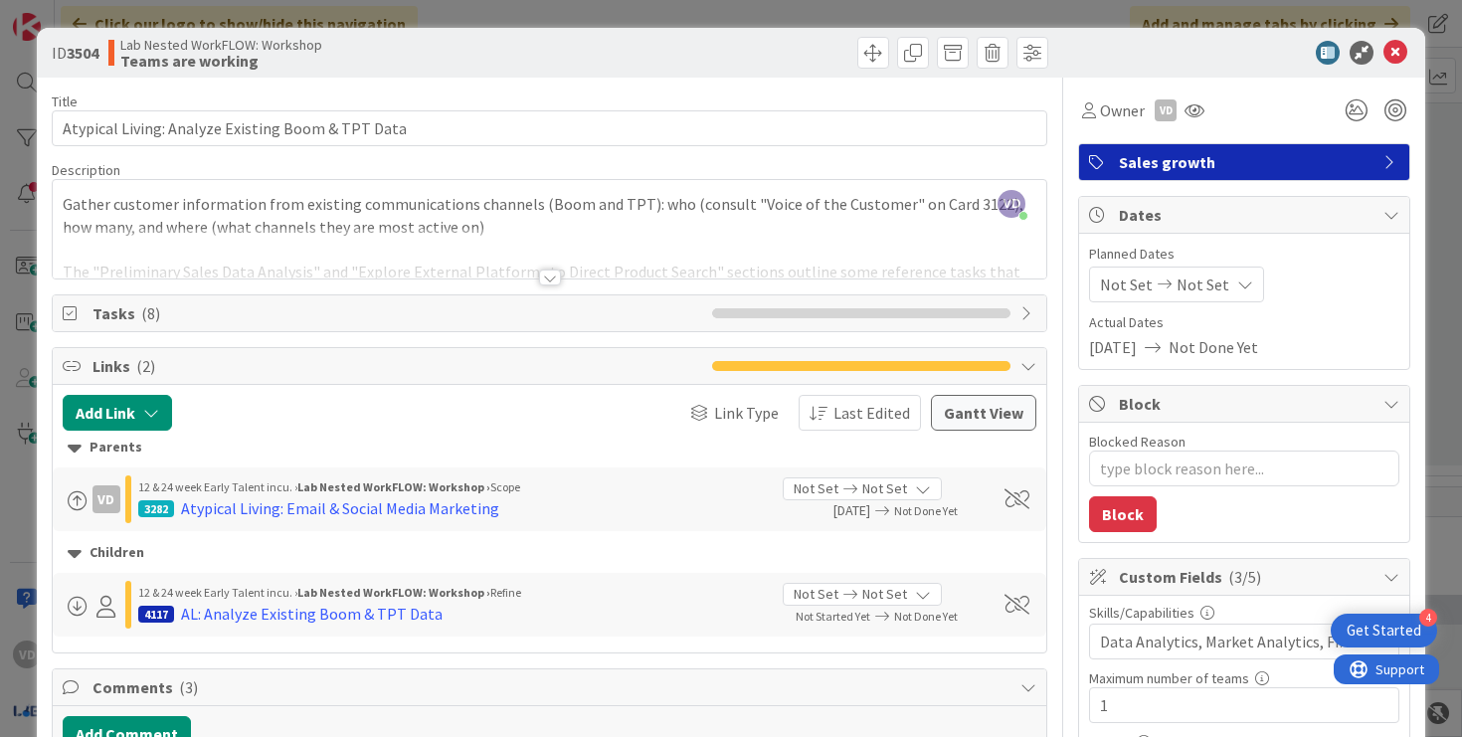
click at [1395, 42] on icon at bounding box center [1395, 53] width 24 height 24
